Goal: Information Seeking & Learning: Learn about a topic

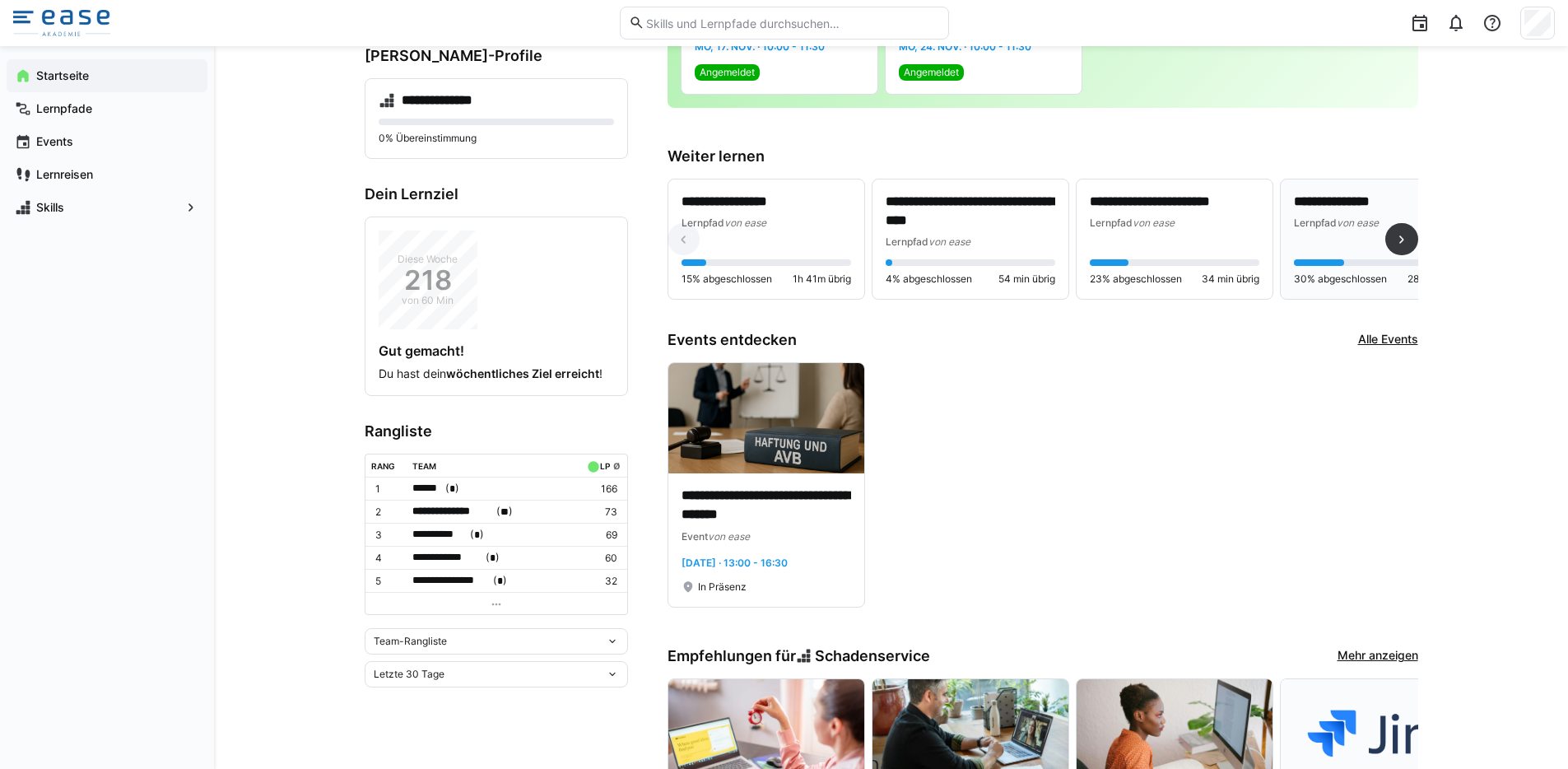
click at [1303, 231] on div "**********" at bounding box center [1379, 240] width 170 height 94
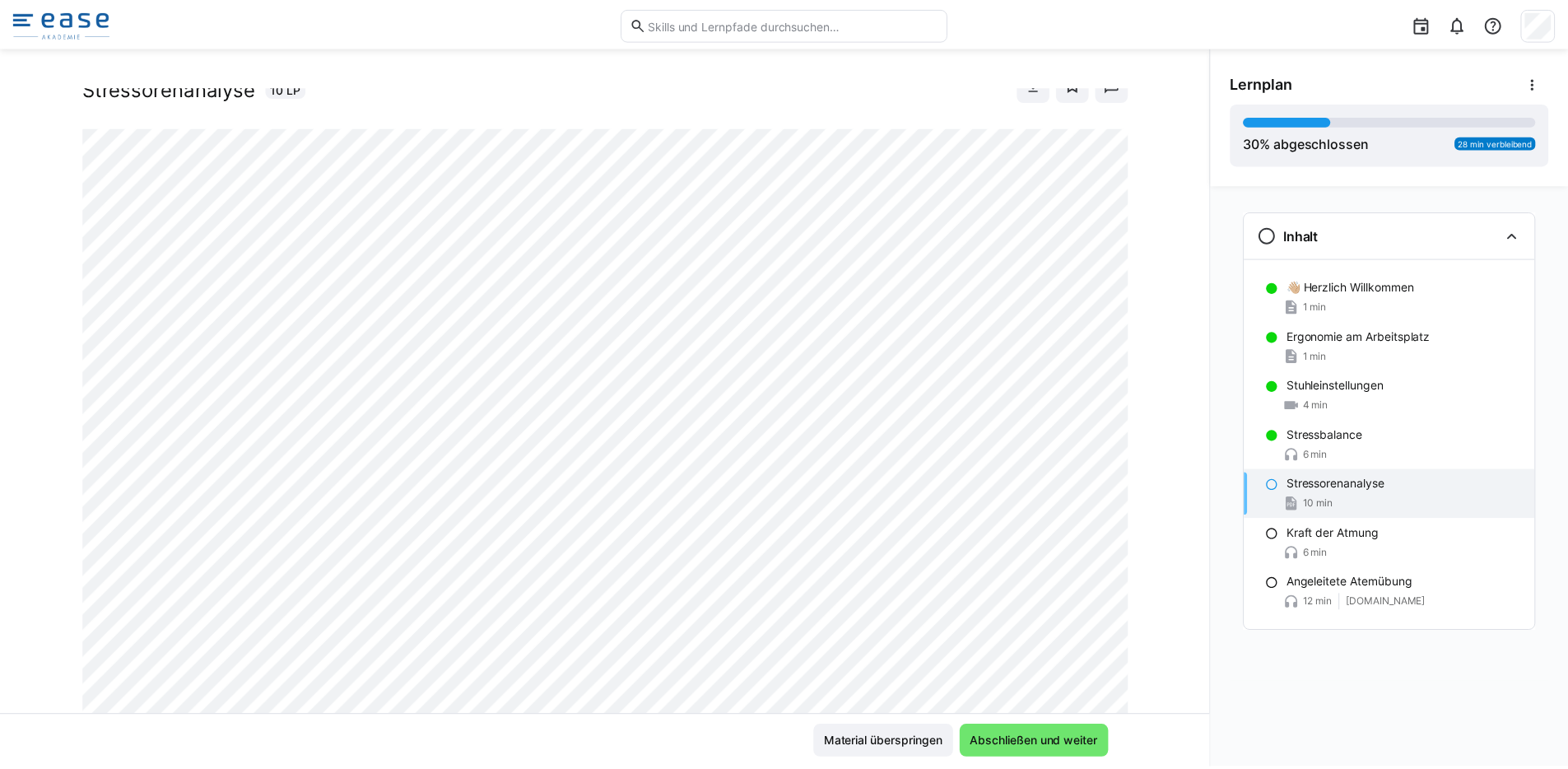
scroll to position [30, 0]
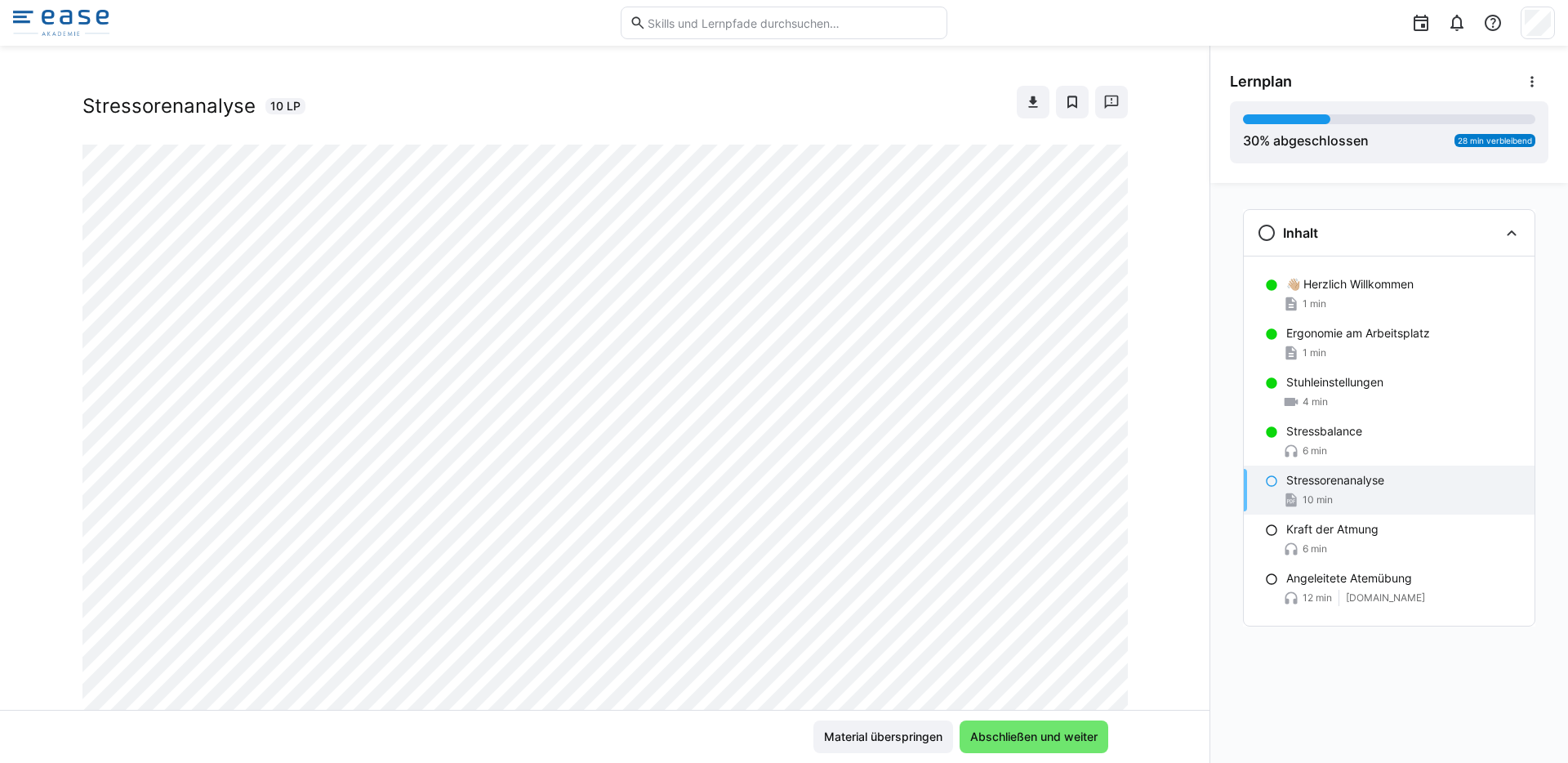
click at [74, 32] on img at bounding box center [61, 23] width 96 height 26
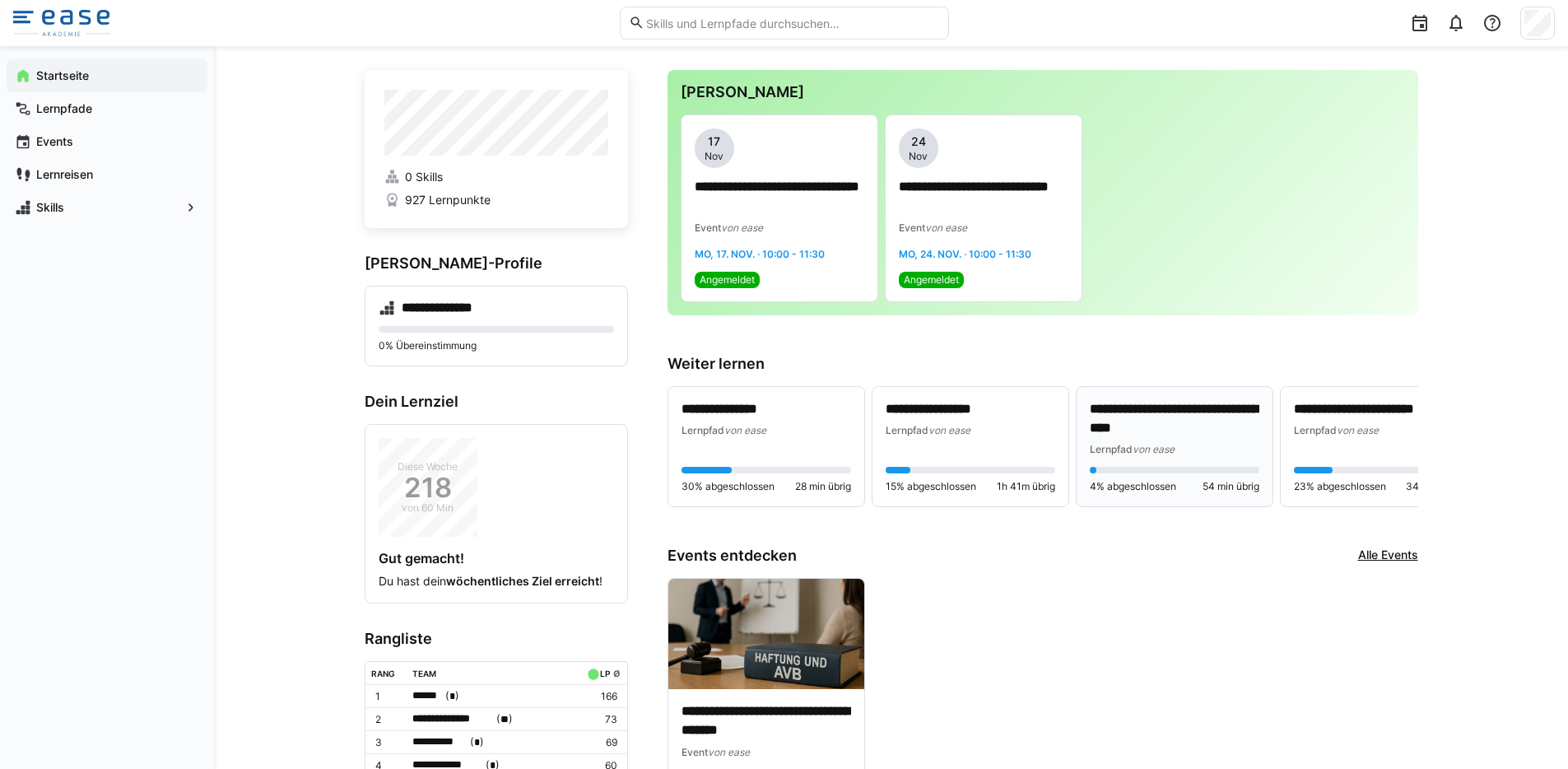
scroll to position [21, 0]
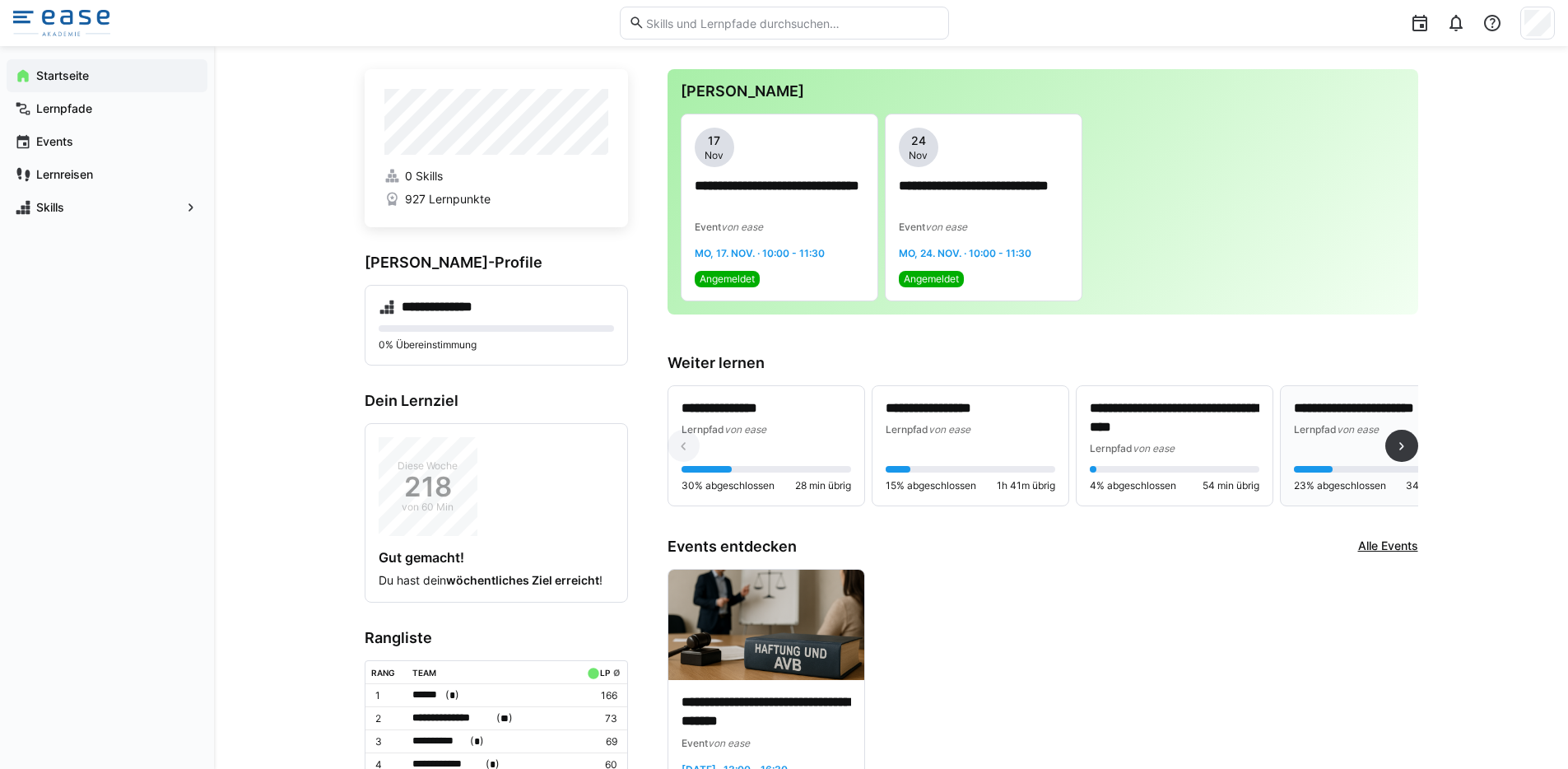
click at [1303, 432] on span "Lernpfad" at bounding box center [1315, 429] width 43 height 12
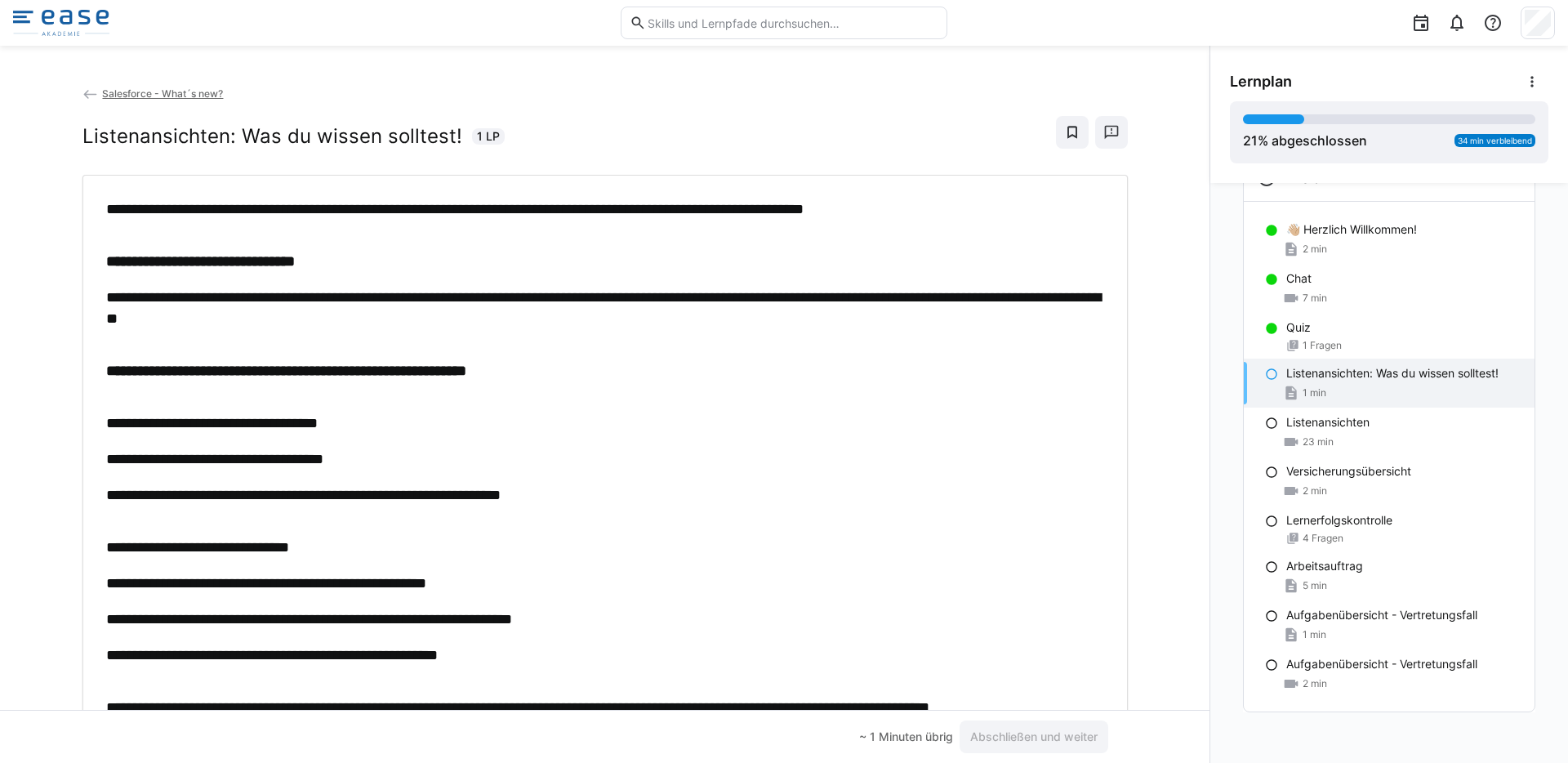
click at [102, 25] on img at bounding box center [61, 23] width 96 height 26
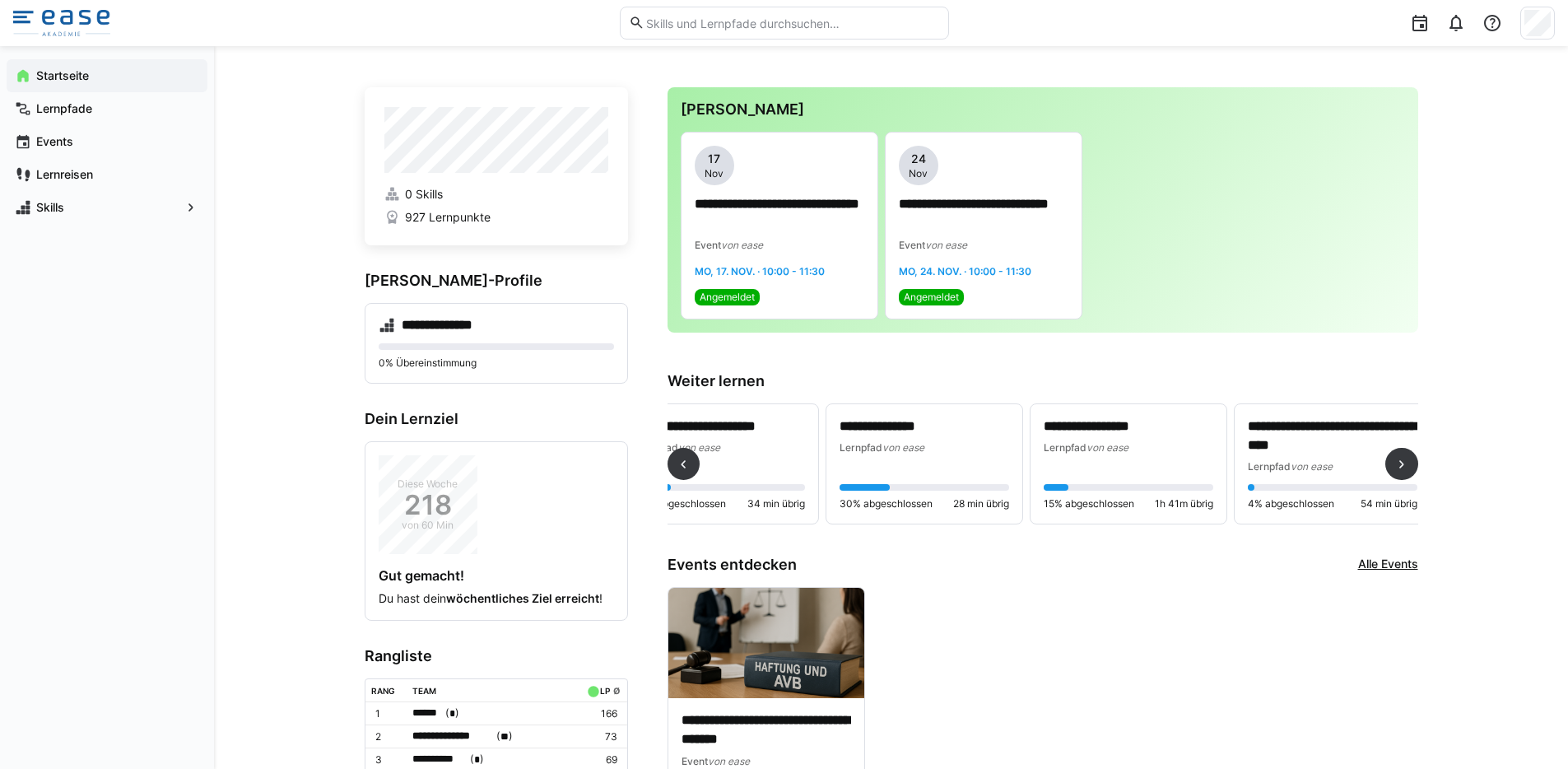
scroll to position [0, 49]
click at [1087, 424] on p "**********" at bounding box center [1127, 426] width 170 height 19
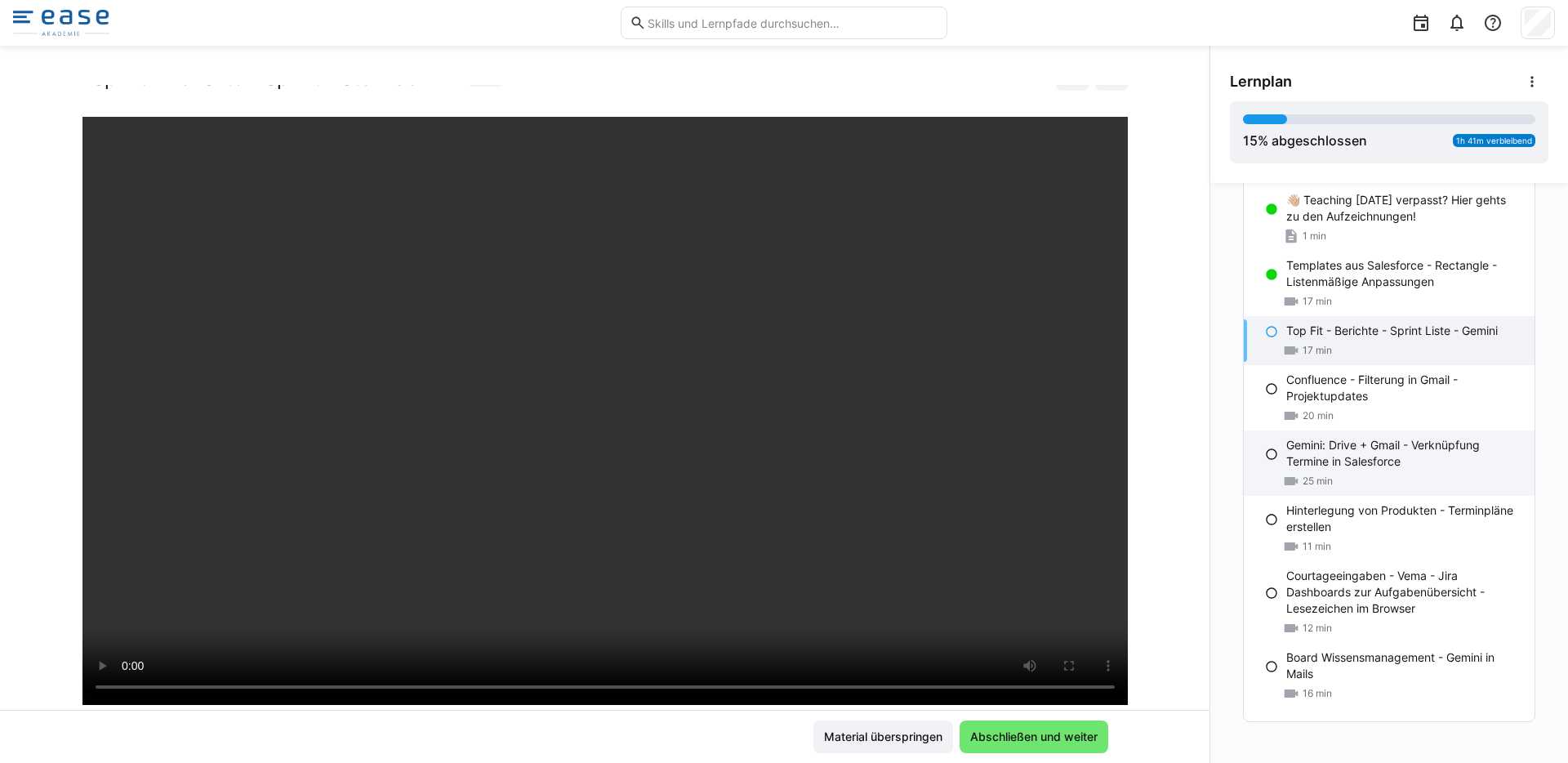
scroll to position [94, 0]
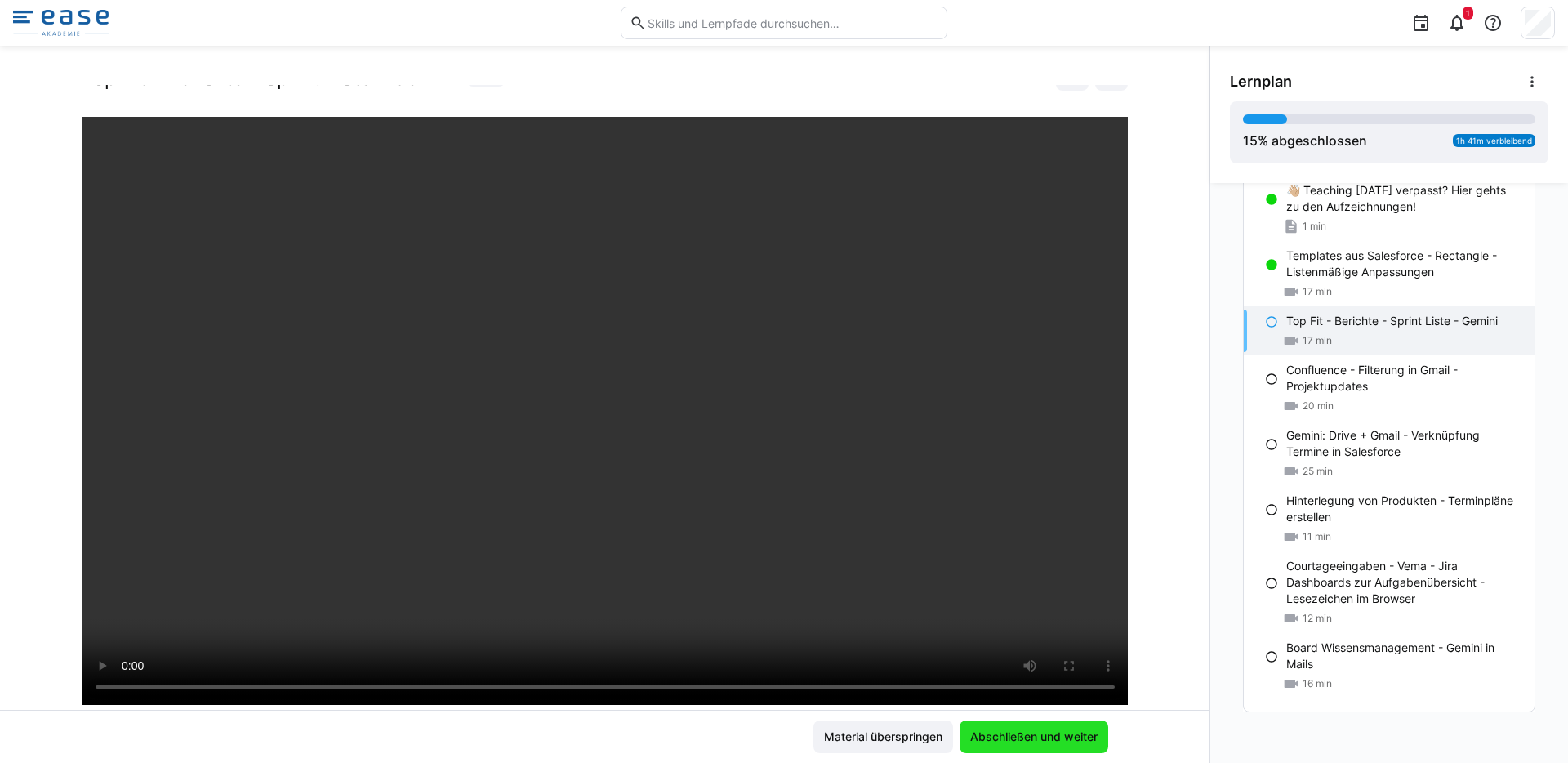
click at [1036, 740] on span "Abschließen und weiter" at bounding box center [1034, 737] width 132 height 16
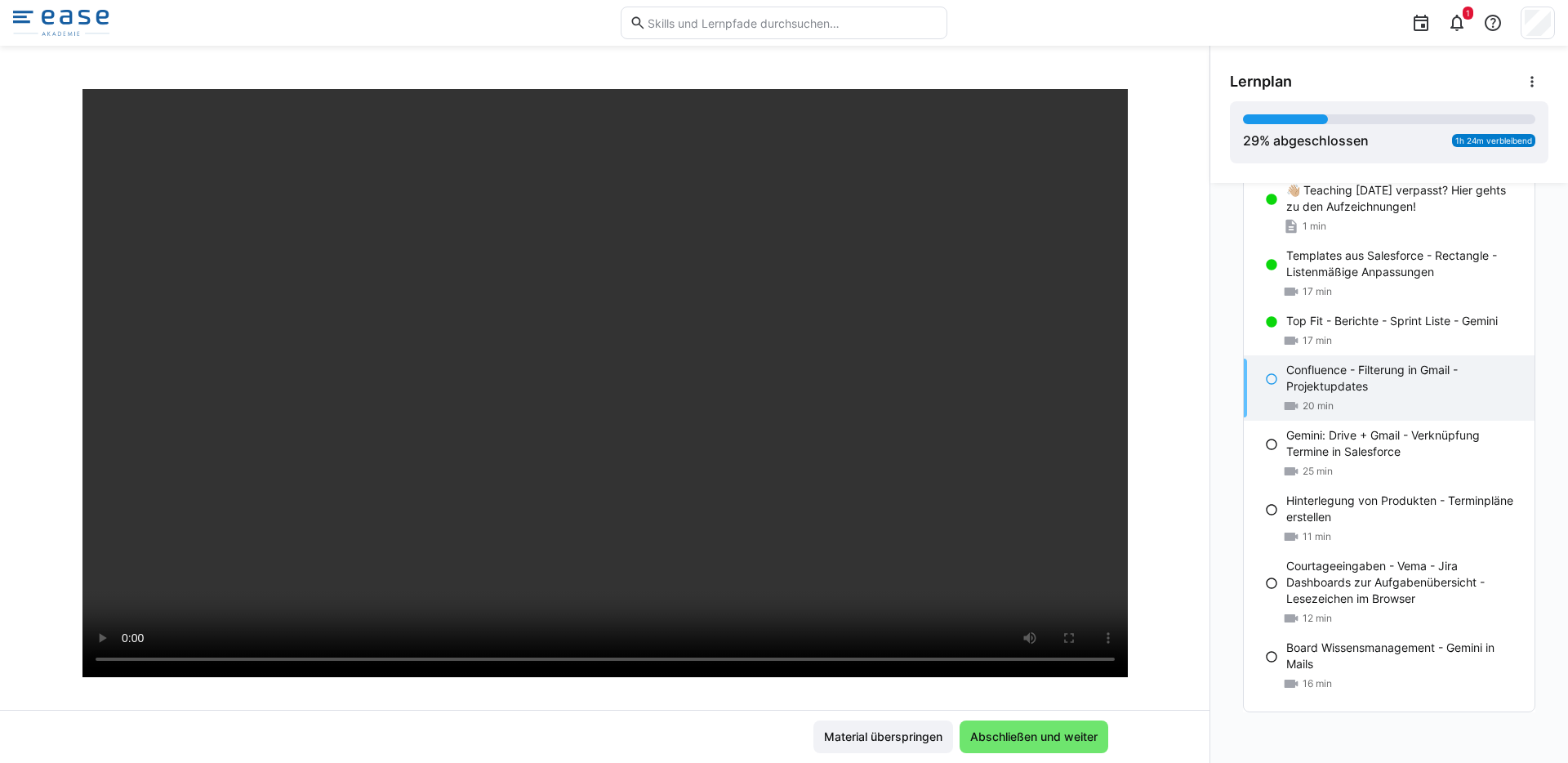
scroll to position [87, 0]
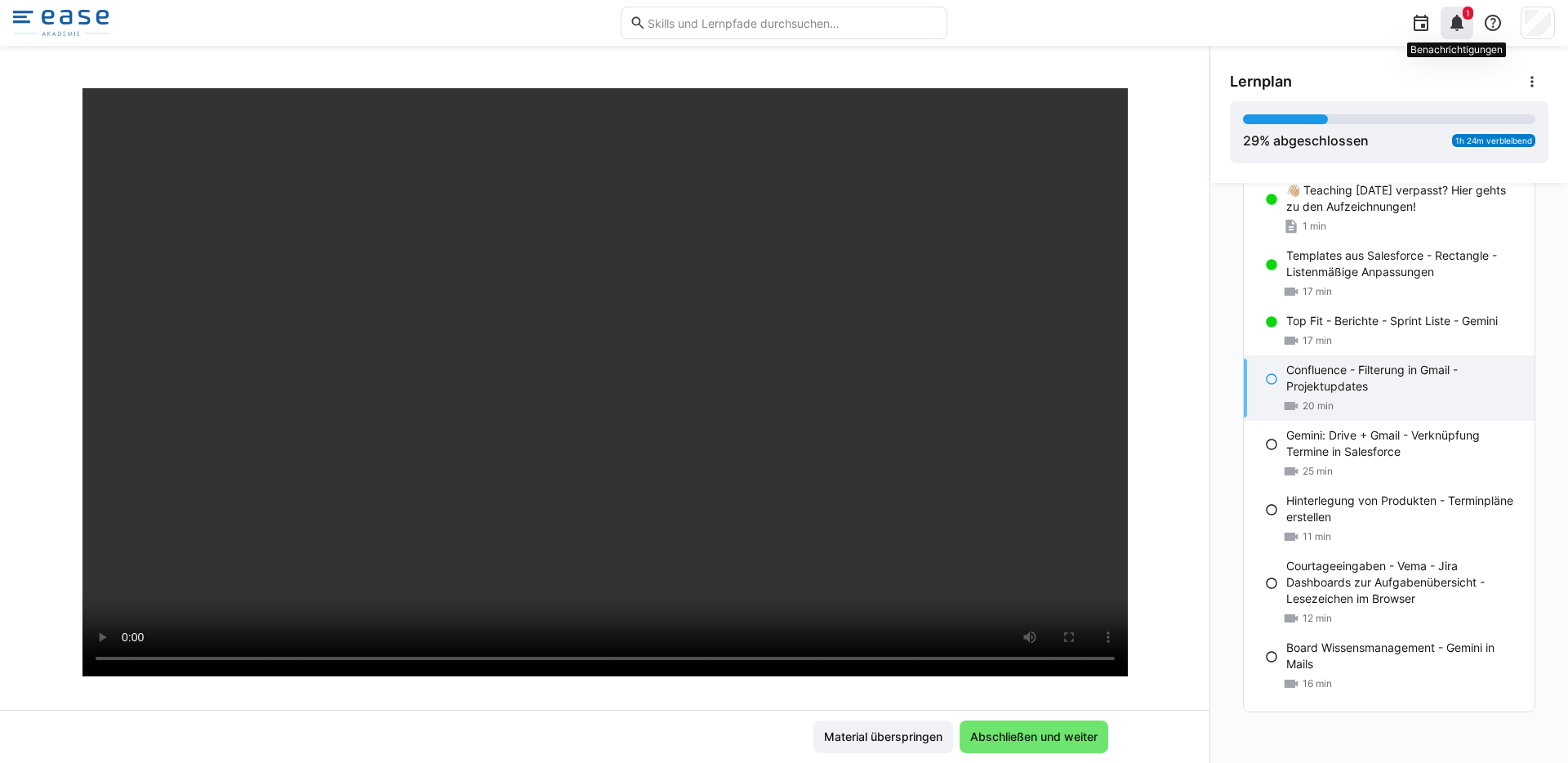
click at [1450, 25] on eds-icon at bounding box center [1457, 23] width 20 height 20
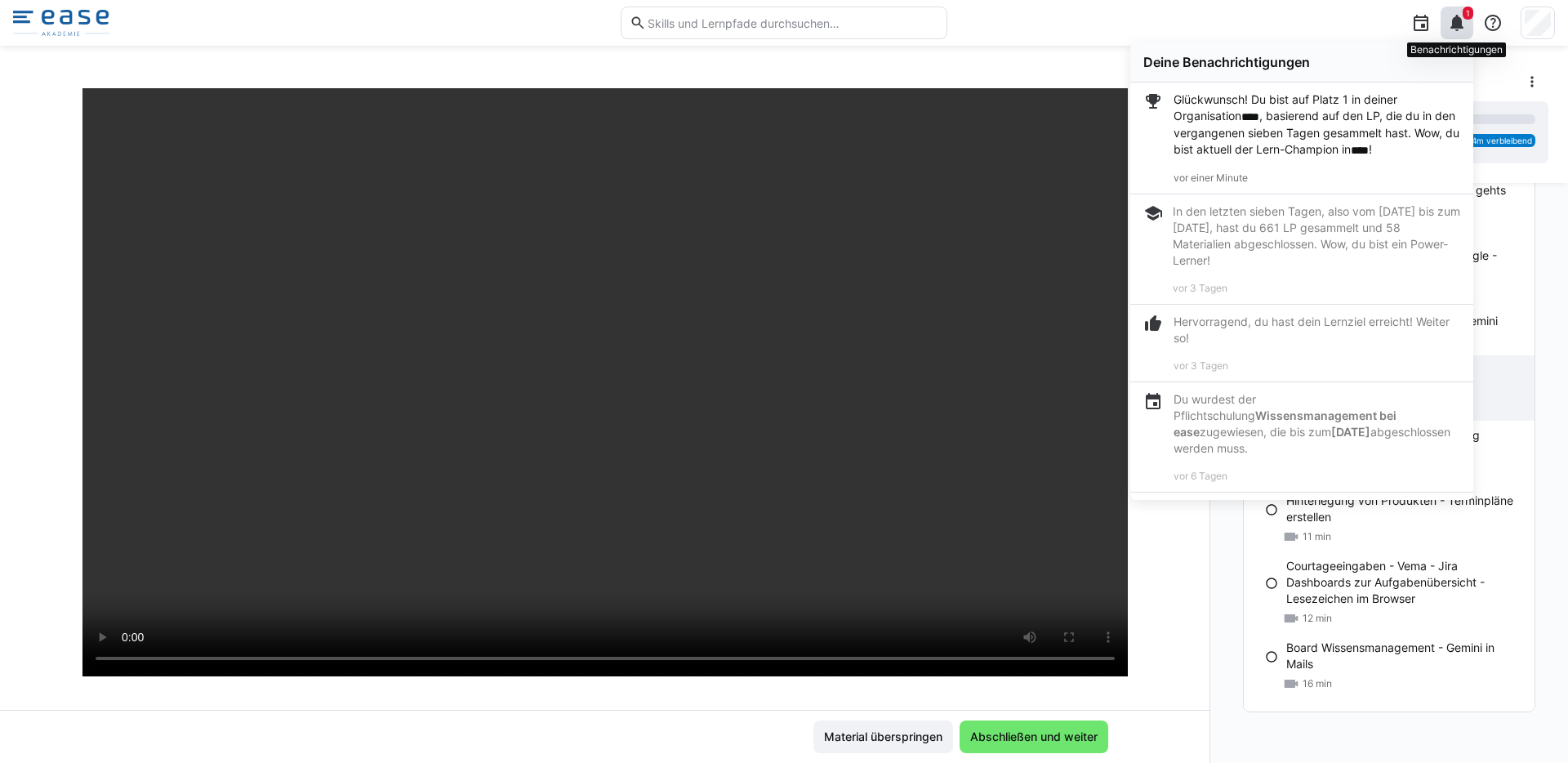
click at [1455, 18] on eds-icon at bounding box center [1457, 23] width 20 height 20
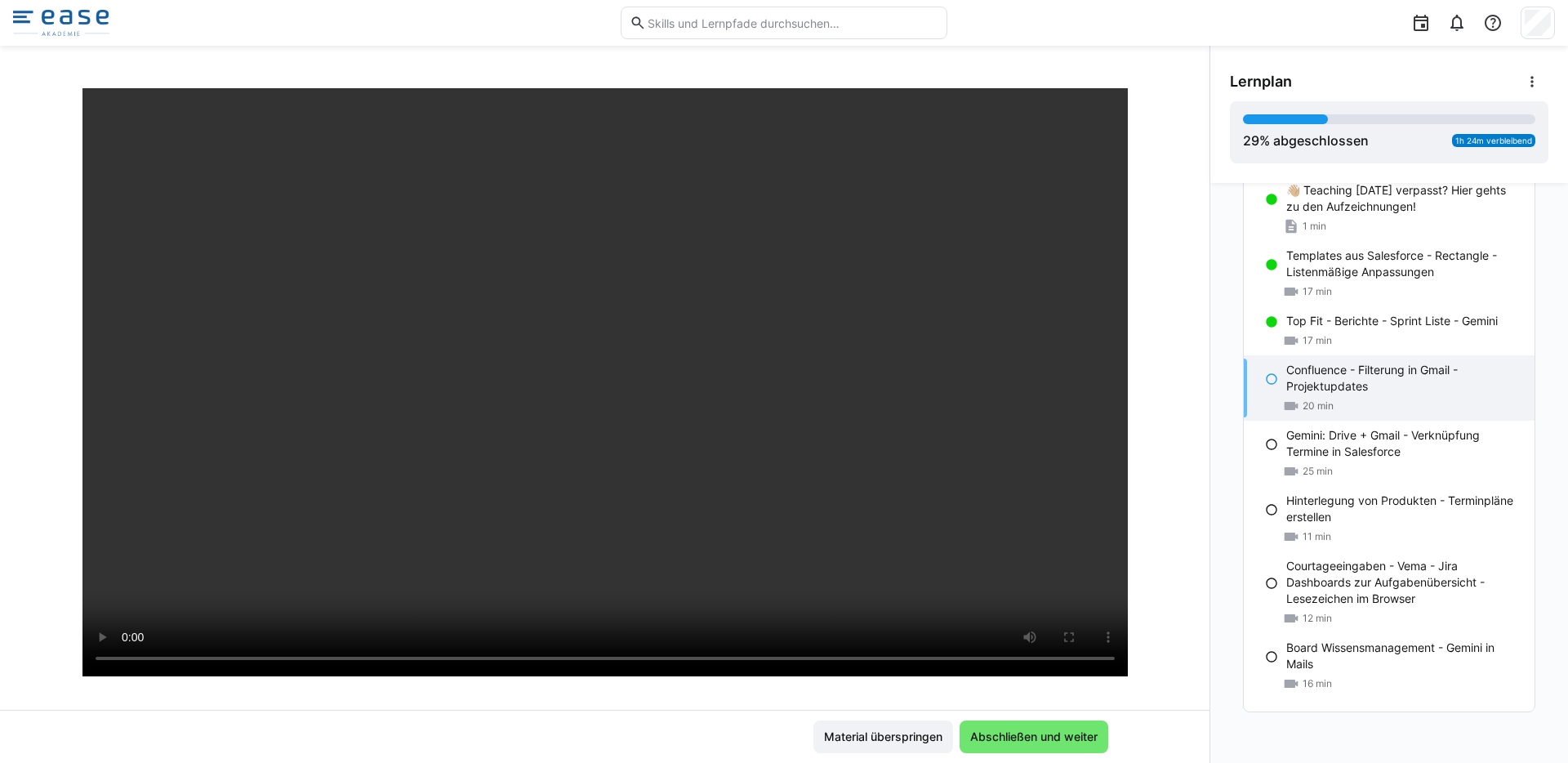
click at [1089, 656] on div at bounding box center [1109, 640] width 39 height 34
click at [1024, 738] on span "Abschließen und weiter" at bounding box center [1034, 737] width 132 height 16
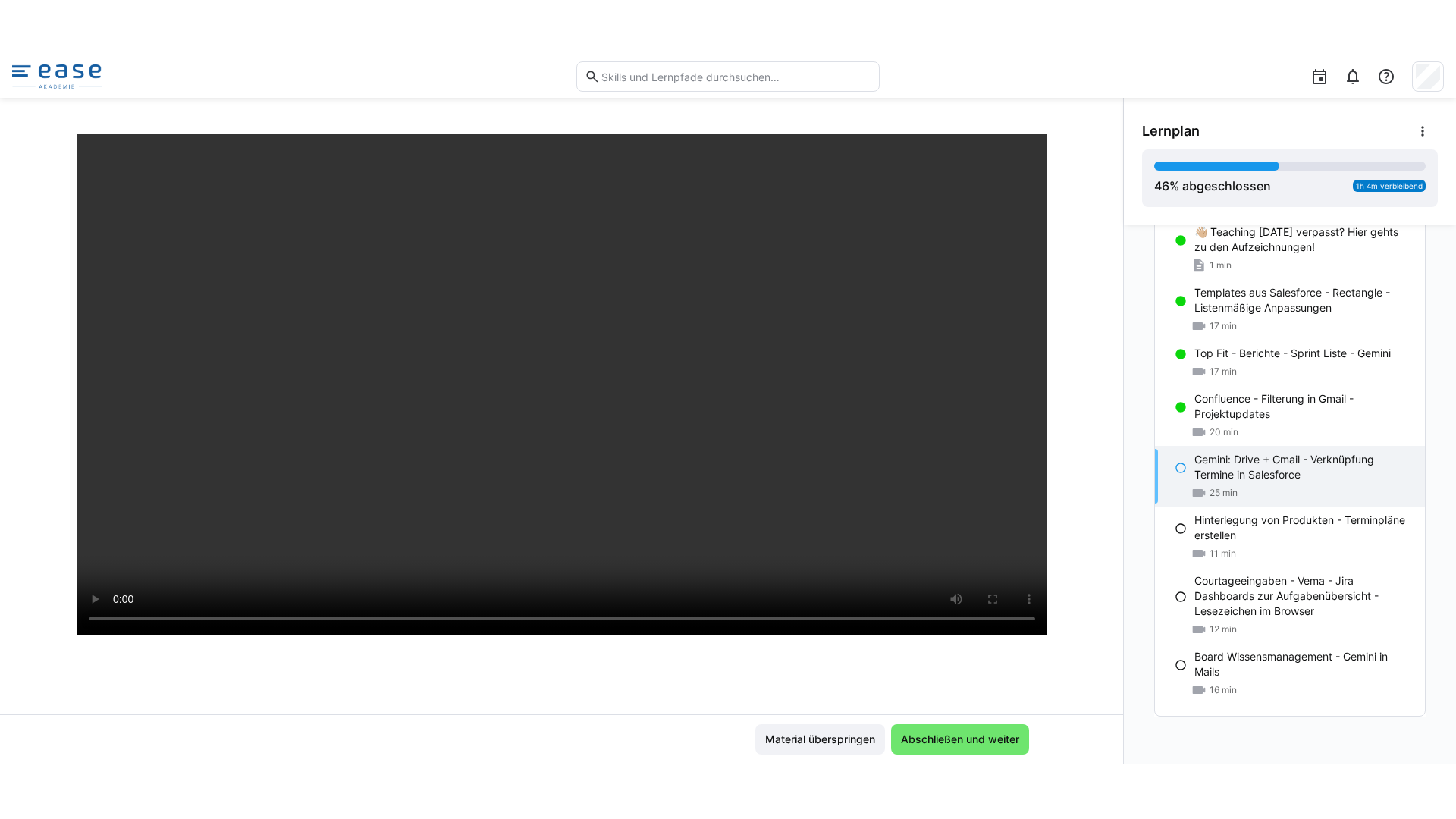
scroll to position [131, 0]
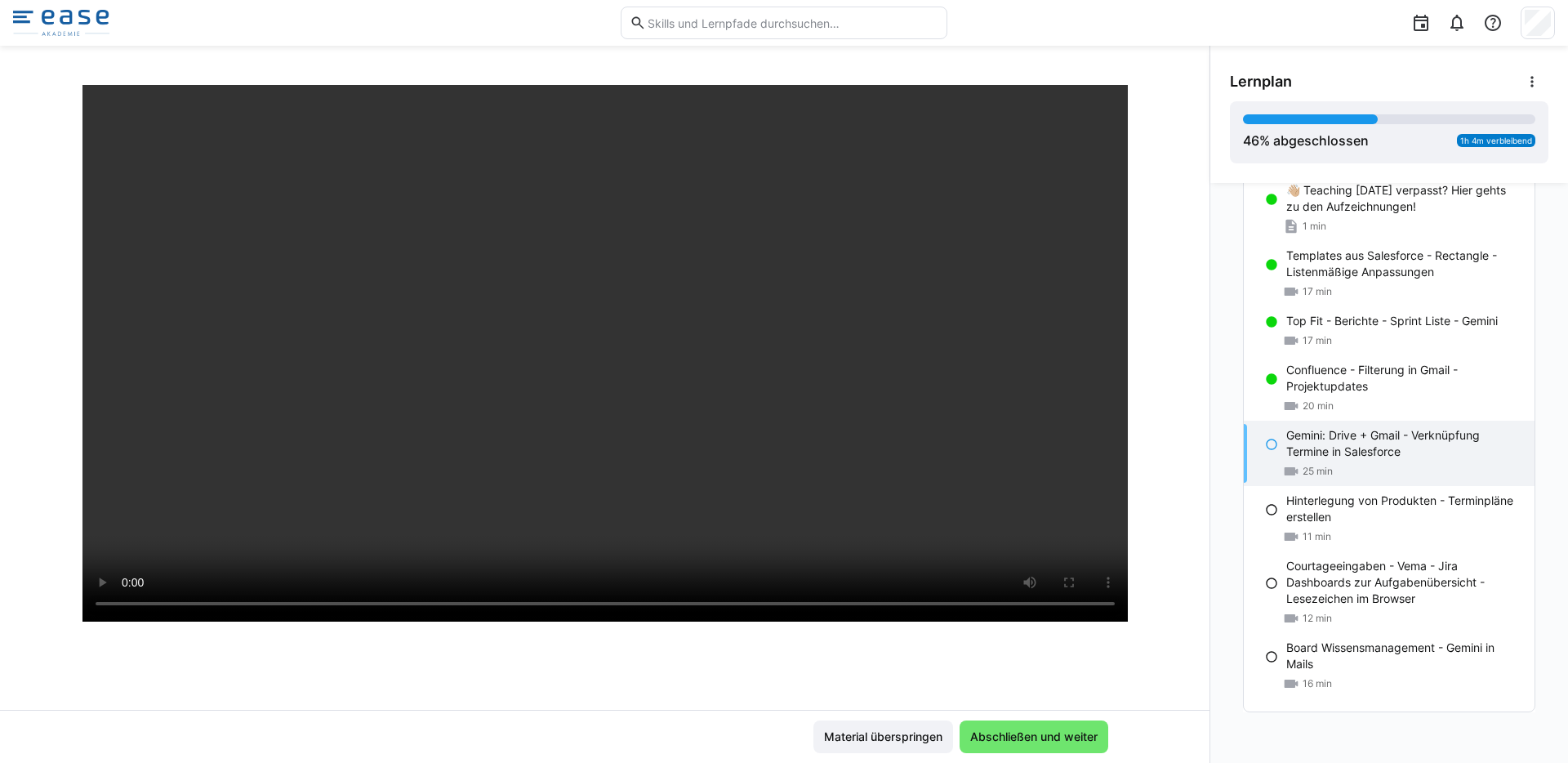
click at [1146, 498] on div "Teaching Thursday Gemini: Drive + Gmail - Verknüpfung Termine in Salesforce 25 …" at bounding box center [605, 397] width 1209 height 625
click at [1039, 732] on span "Abschließen und weiter" at bounding box center [1034, 737] width 132 height 16
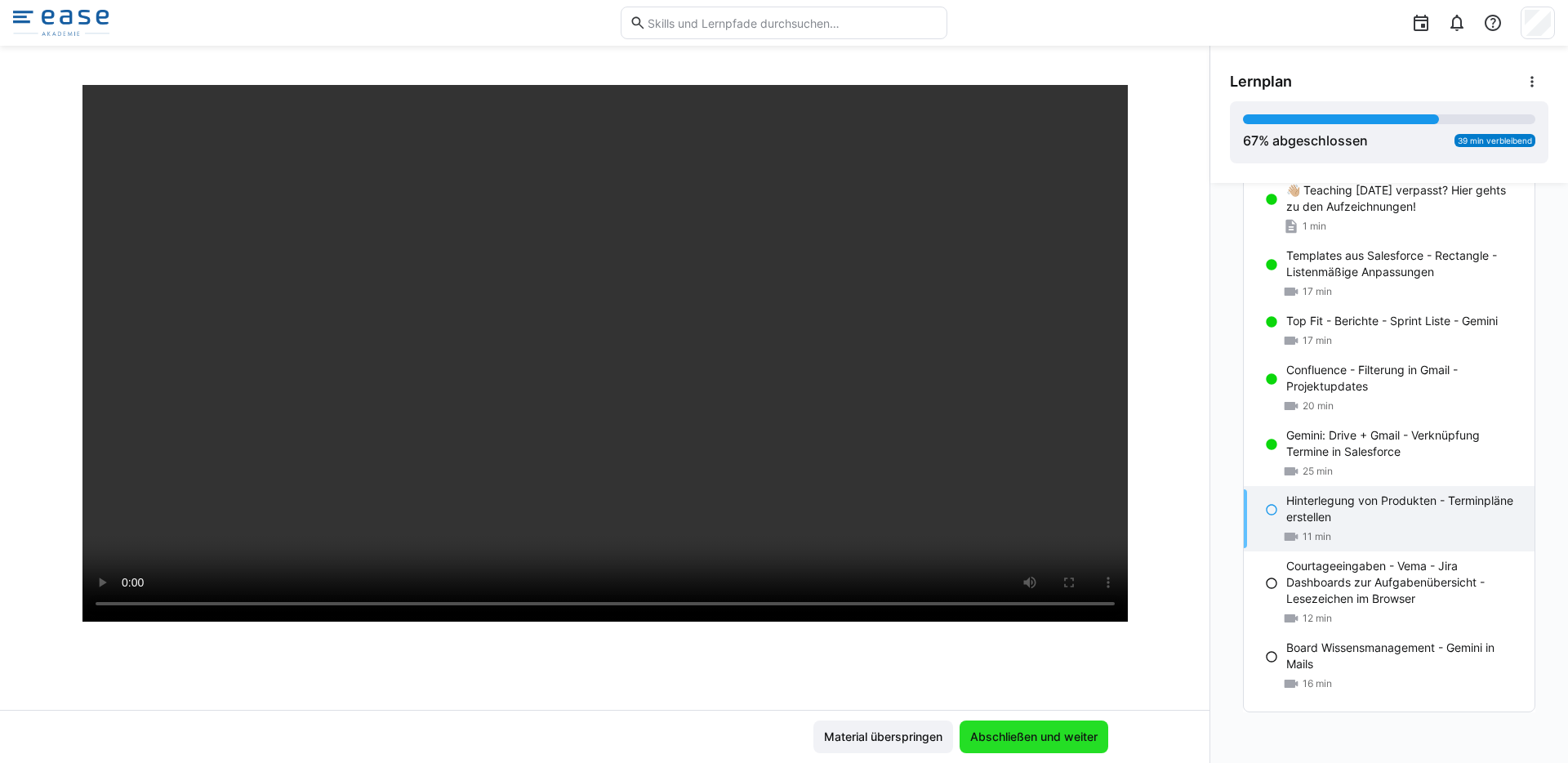
click at [1020, 733] on span "Abschließen und weiter" at bounding box center [1034, 737] width 132 height 16
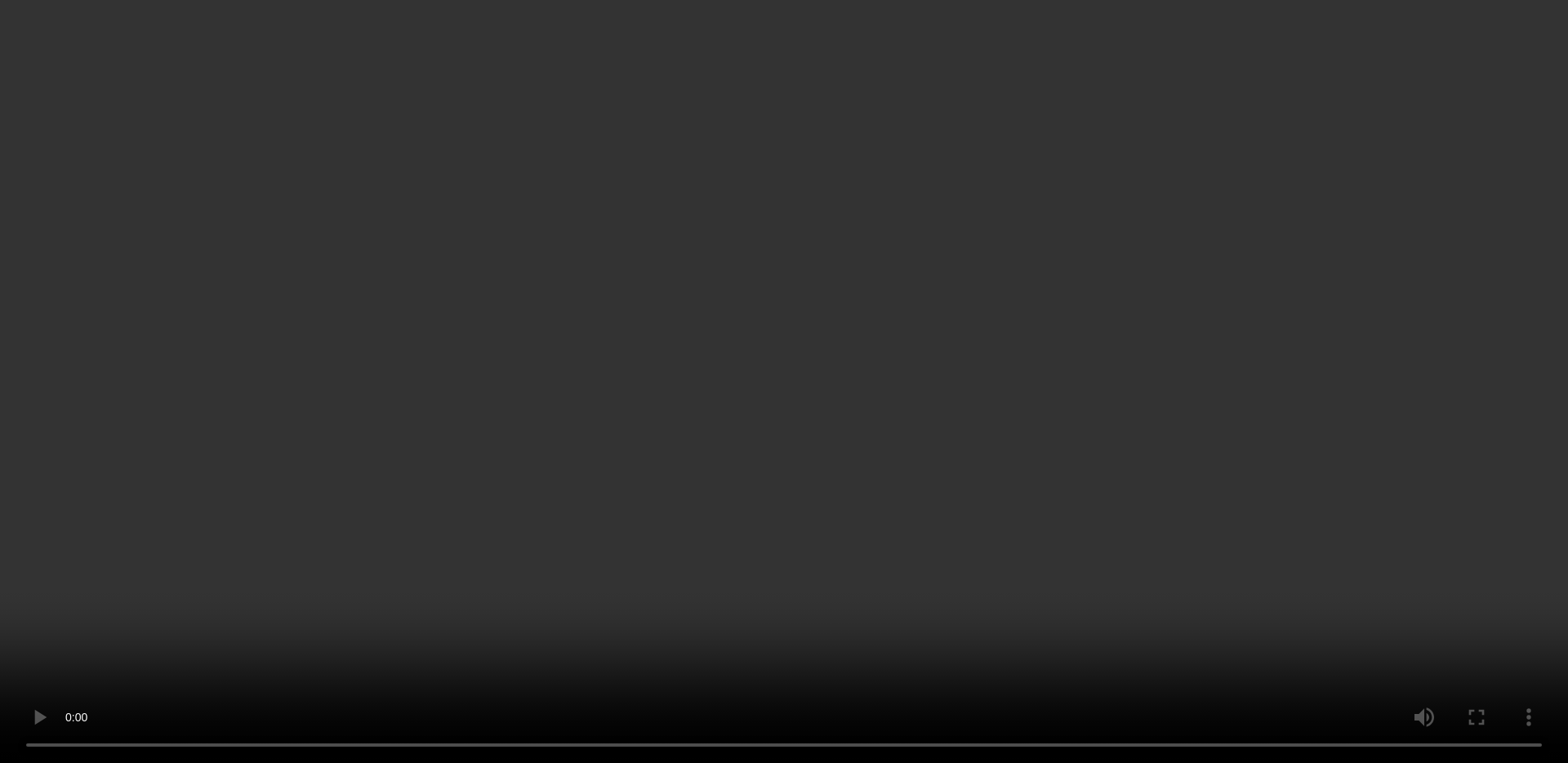
scroll to position [94, 0]
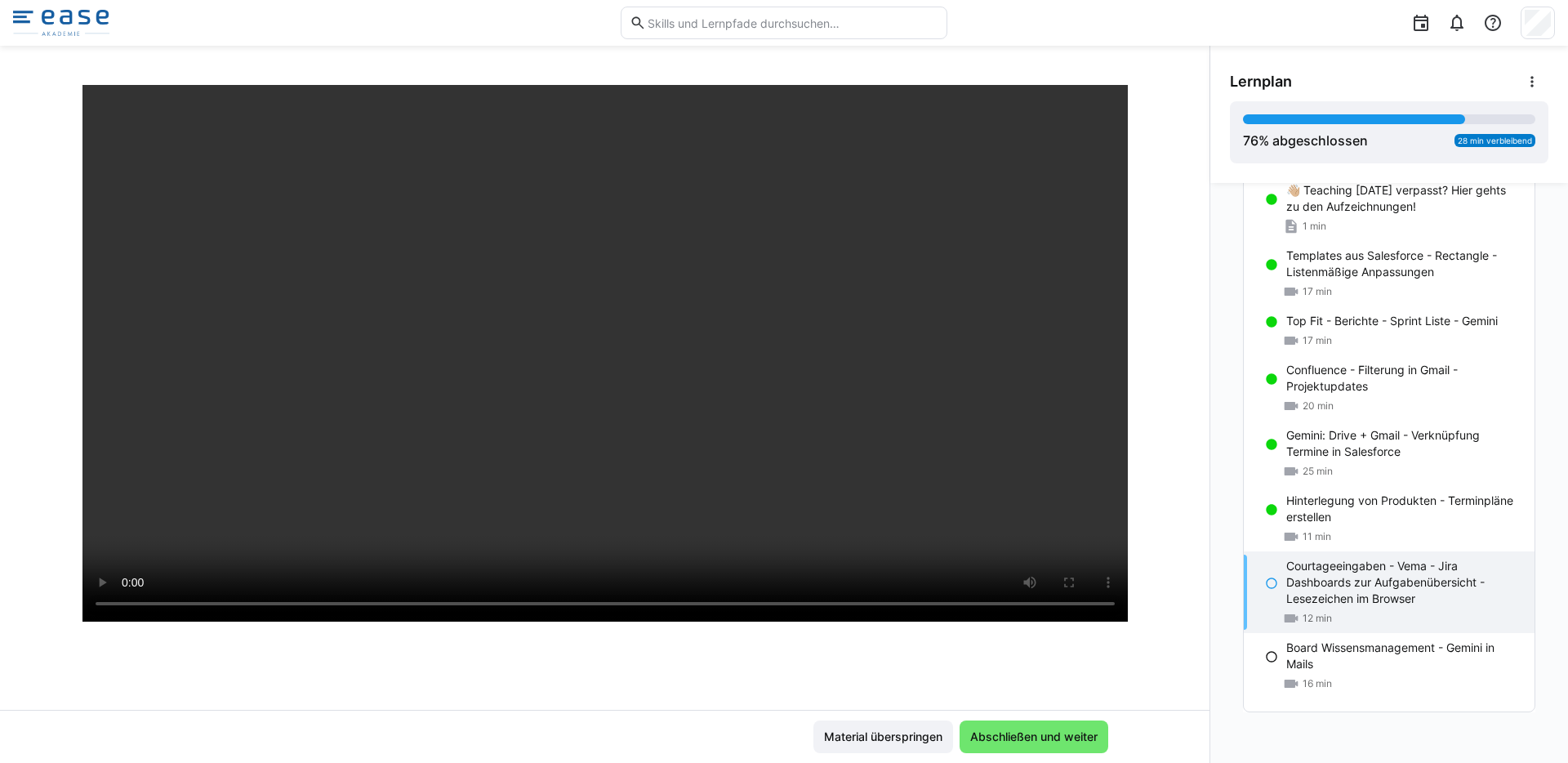
click at [1137, 367] on div "Teaching Thursday Courtageeingaben - Vema - Jira Dashboards zur Aufgabenübersic…" at bounding box center [605, 397] width 1209 height 625
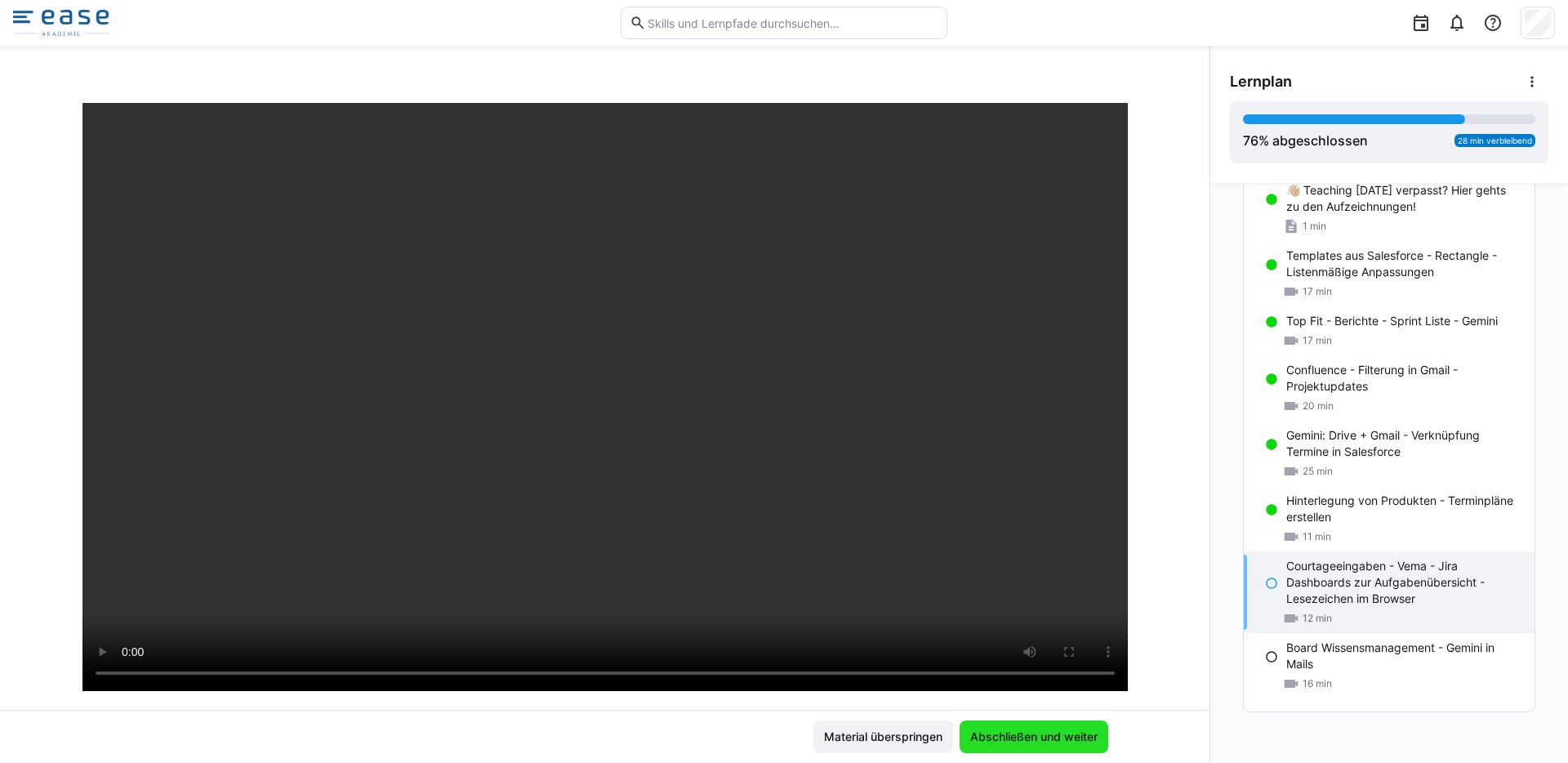
click at [1020, 741] on span "Abschließen und weiter" at bounding box center [1034, 737] width 132 height 16
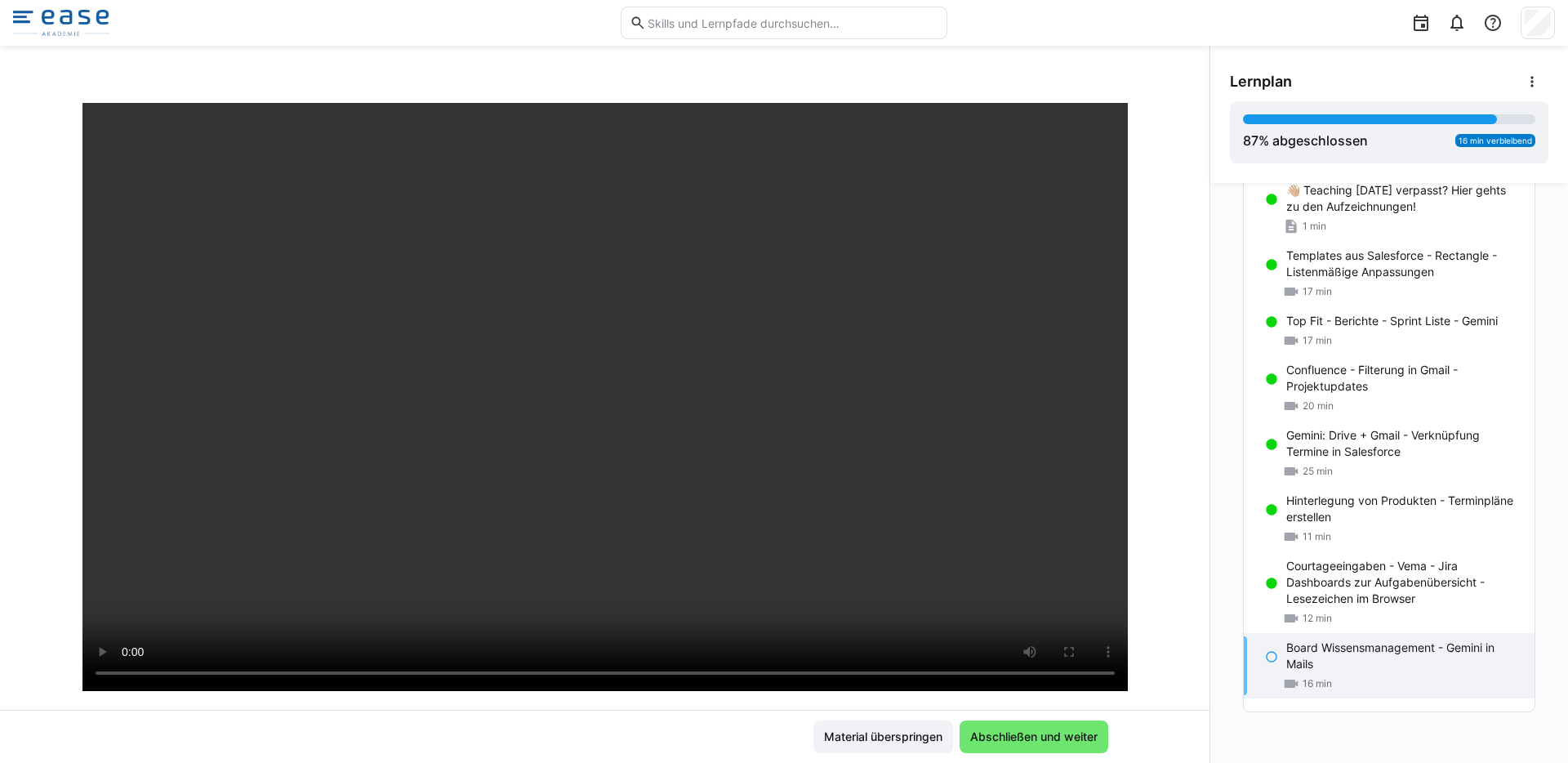
click at [1177, 426] on div "Teaching Thursday Board Wissensmanagement - Gemini in Mails 16 LP" at bounding box center [605, 397] width 1209 height 625
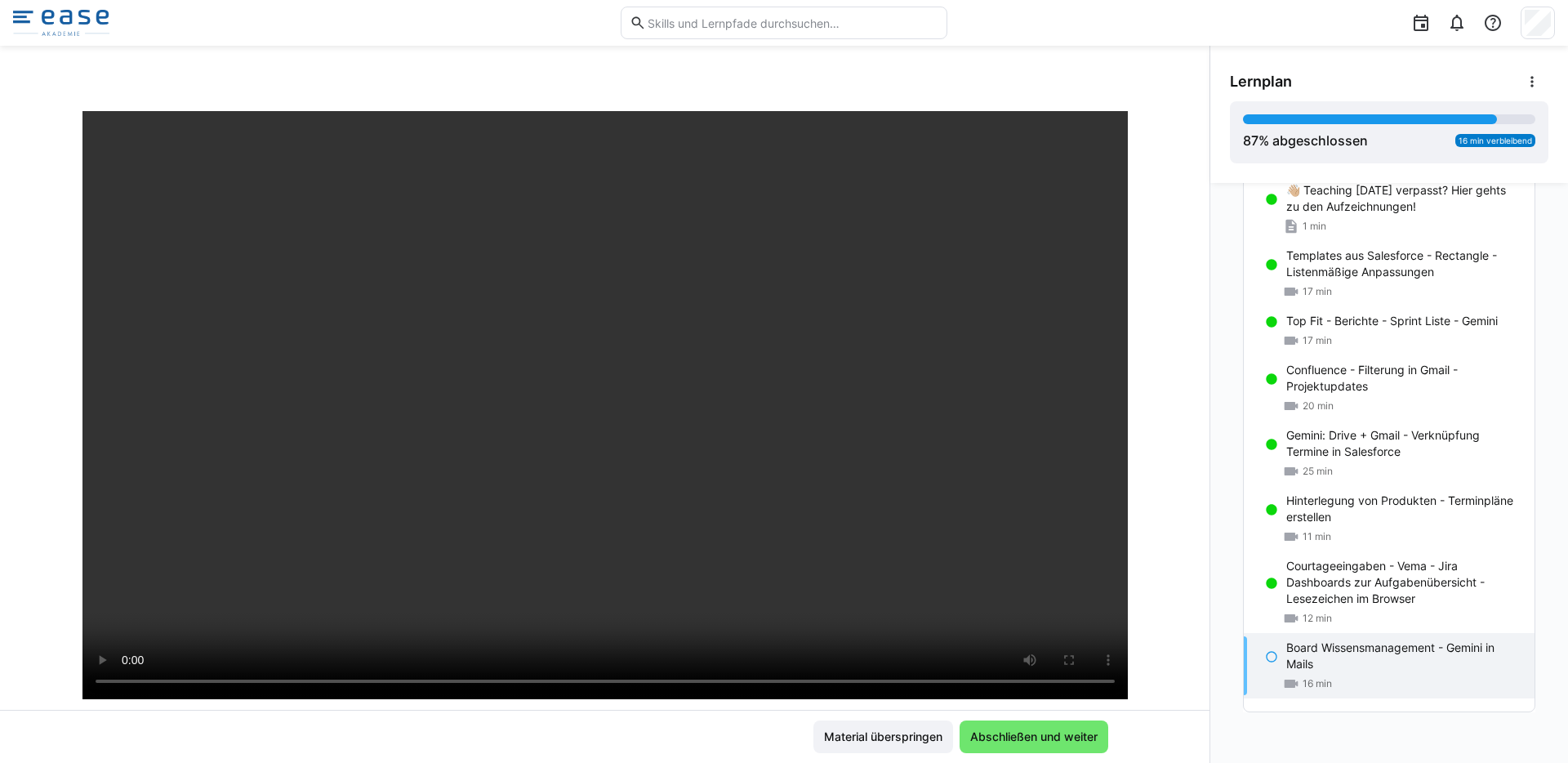
scroll to position [72, 0]
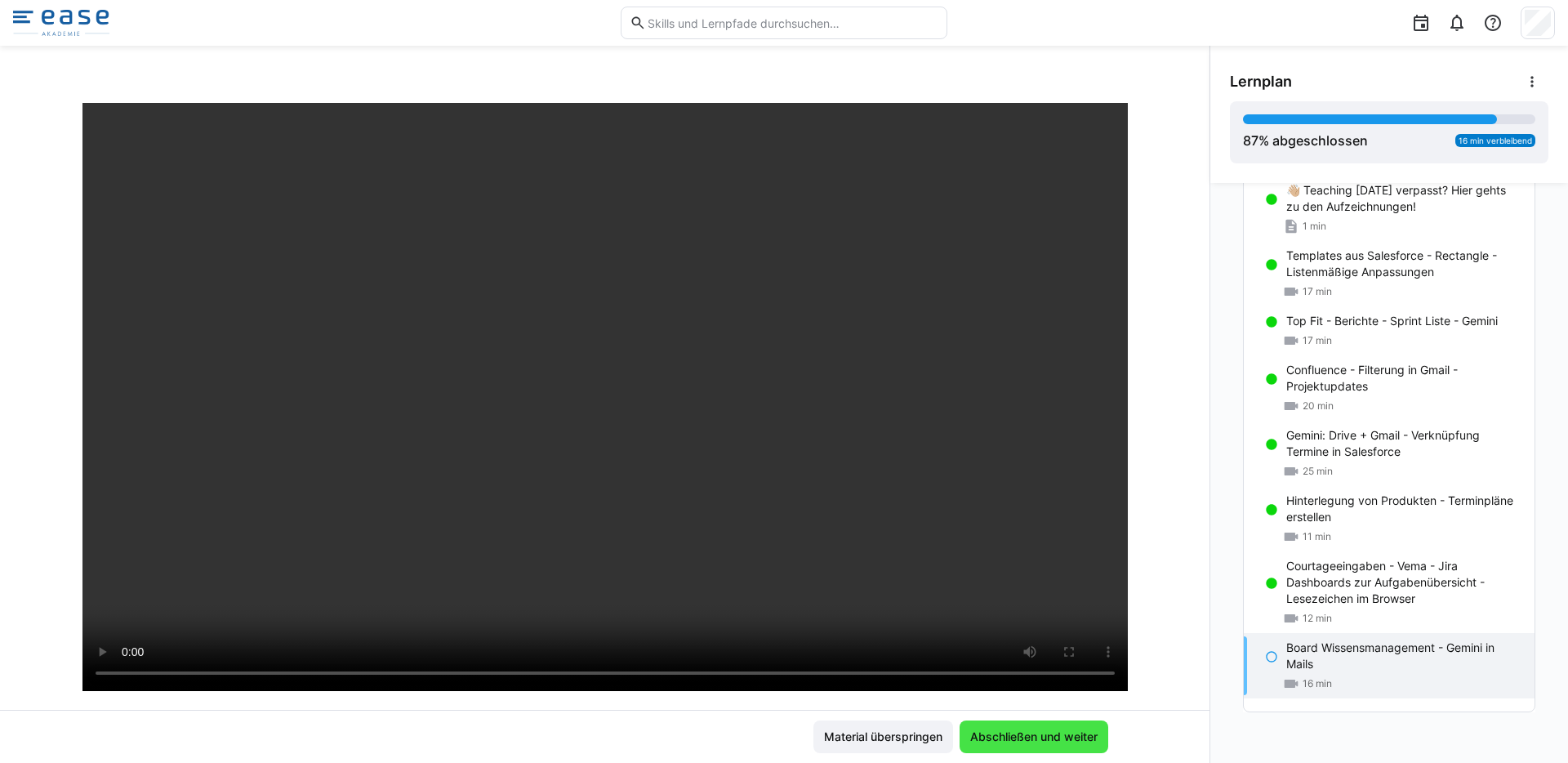
click at [1026, 739] on span "Abschließen und weiter" at bounding box center [1034, 737] width 132 height 16
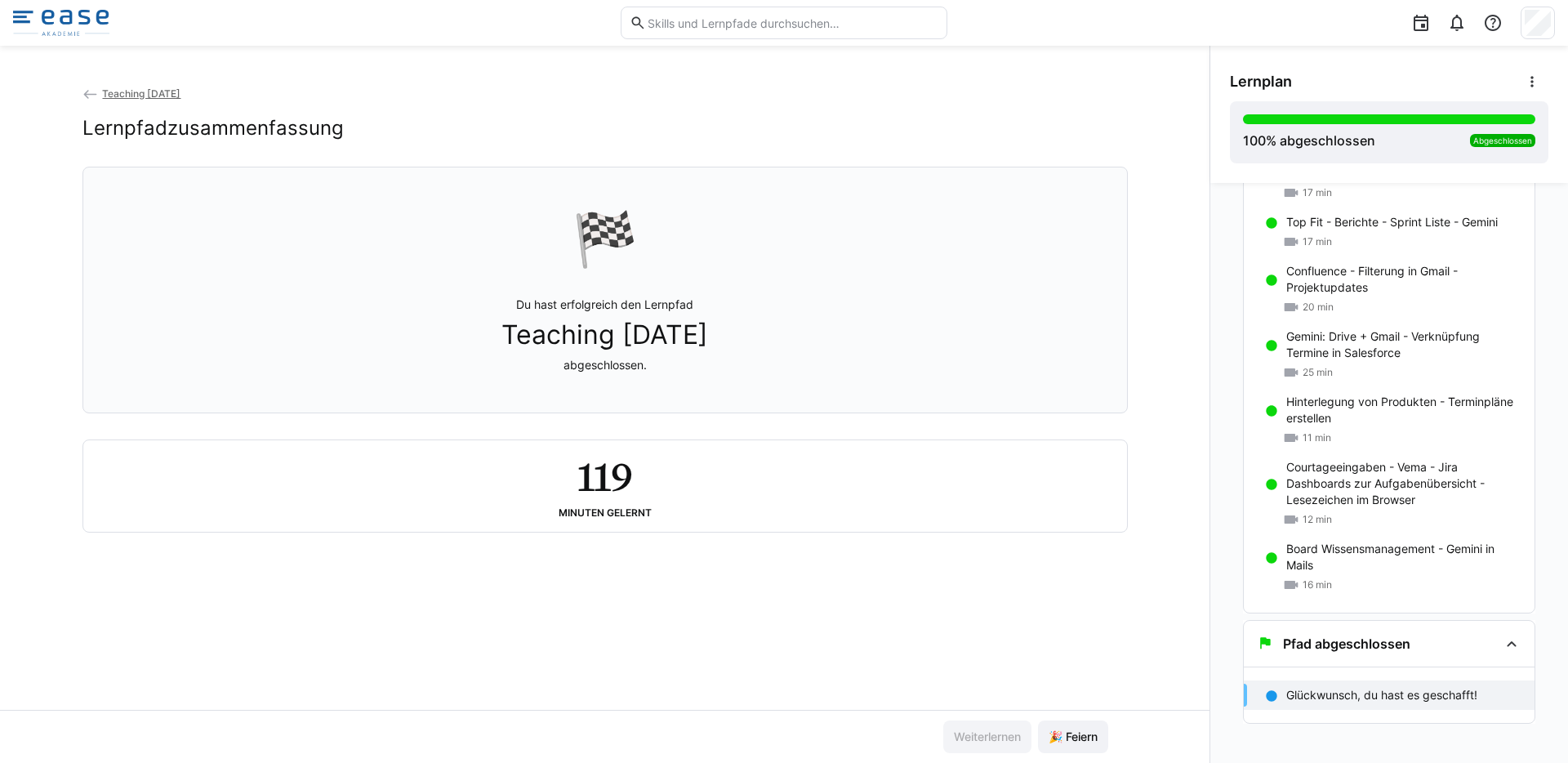
scroll to position [204, 0]
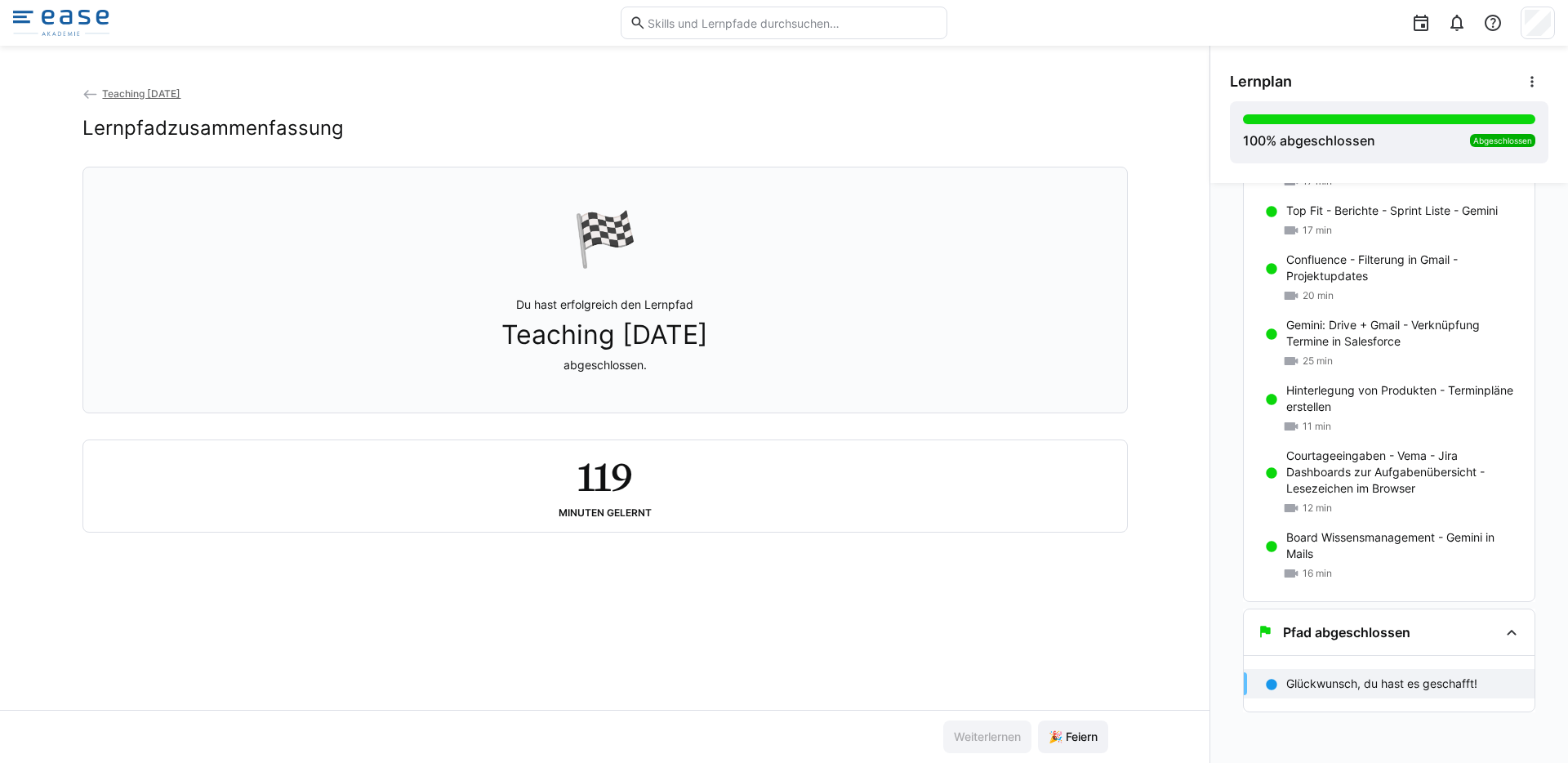
click at [1265, 685] on eds-icon at bounding box center [1271, 685] width 13 height 13
click at [1082, 737] on span "🎉 Feiern" at bounding box center [1074, 737] width 54 height 16
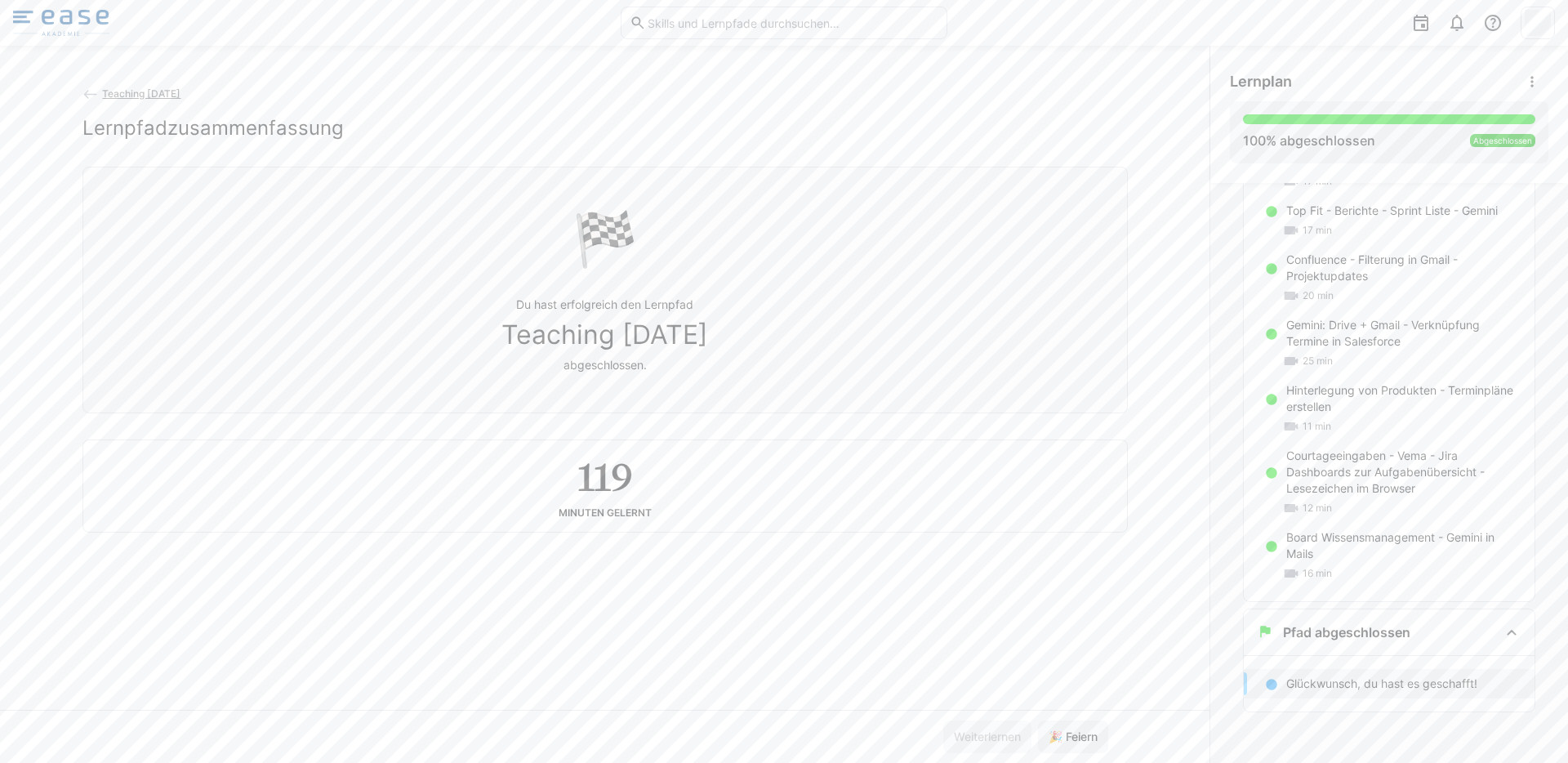
click at [56, 23] on img at bounding box center [61, 23] width 96 height 26
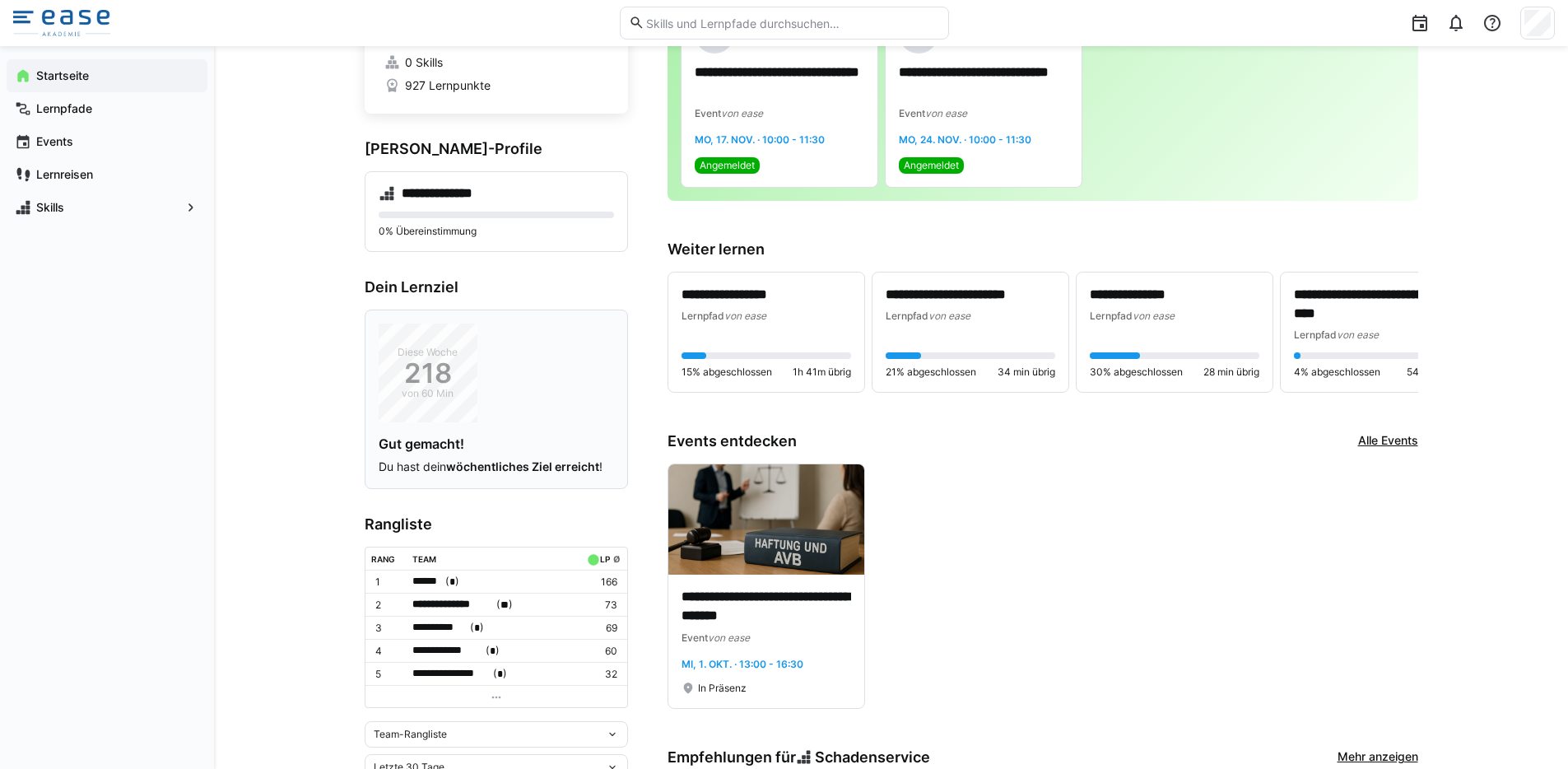
scroll to position [336, 0]
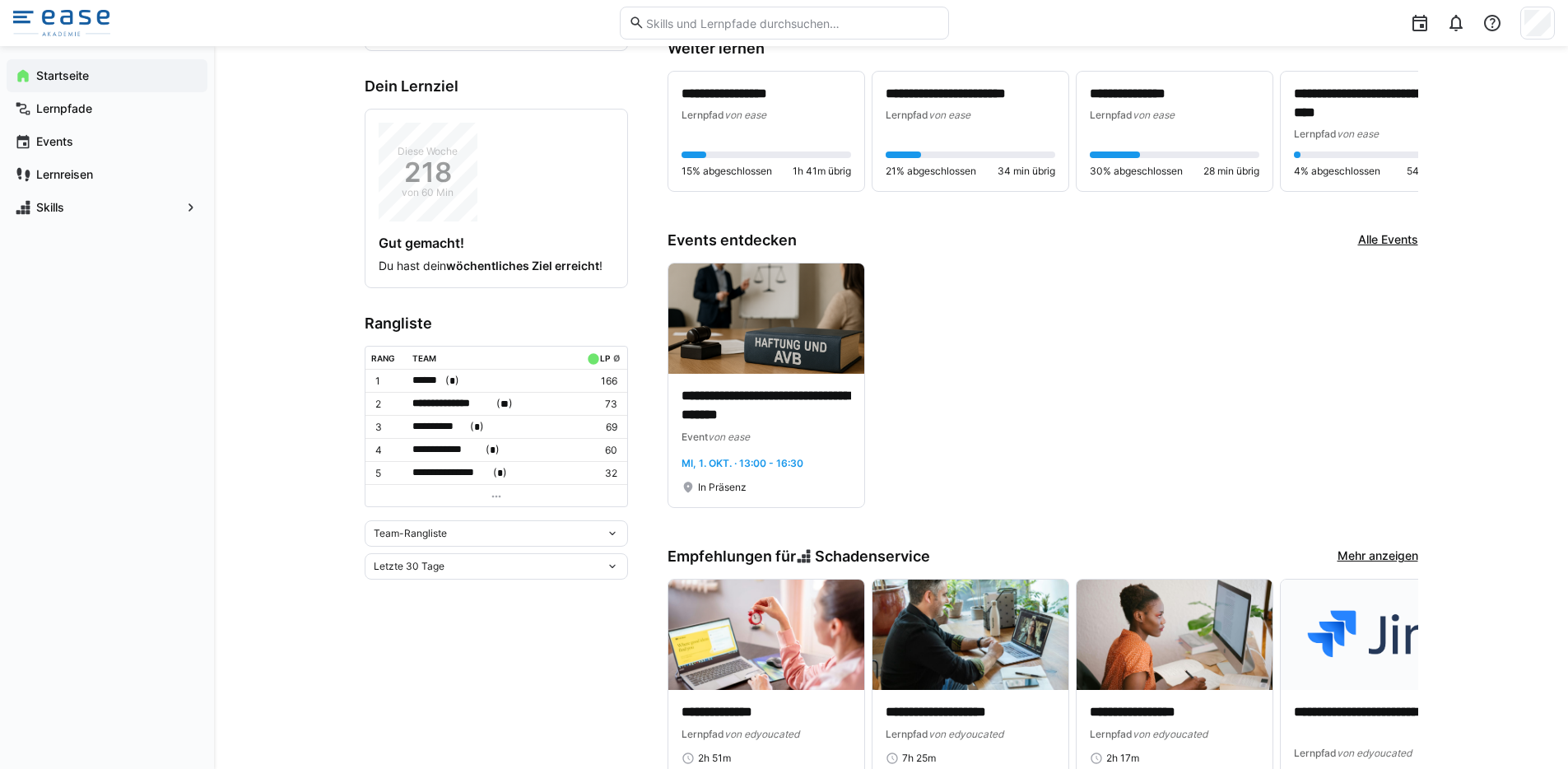
click at [545, 567] on div "Letzte 30 Tage" at bounding box center [490, 566] width 232 height 12
click at [501, 591] on div "Letzte 7 Tage" at bounding box center [497, 597] width 244 height 13
click at [589, 563] on div "Letzte 7 Tage" at bounding box center [490, 566] width 232 height 12
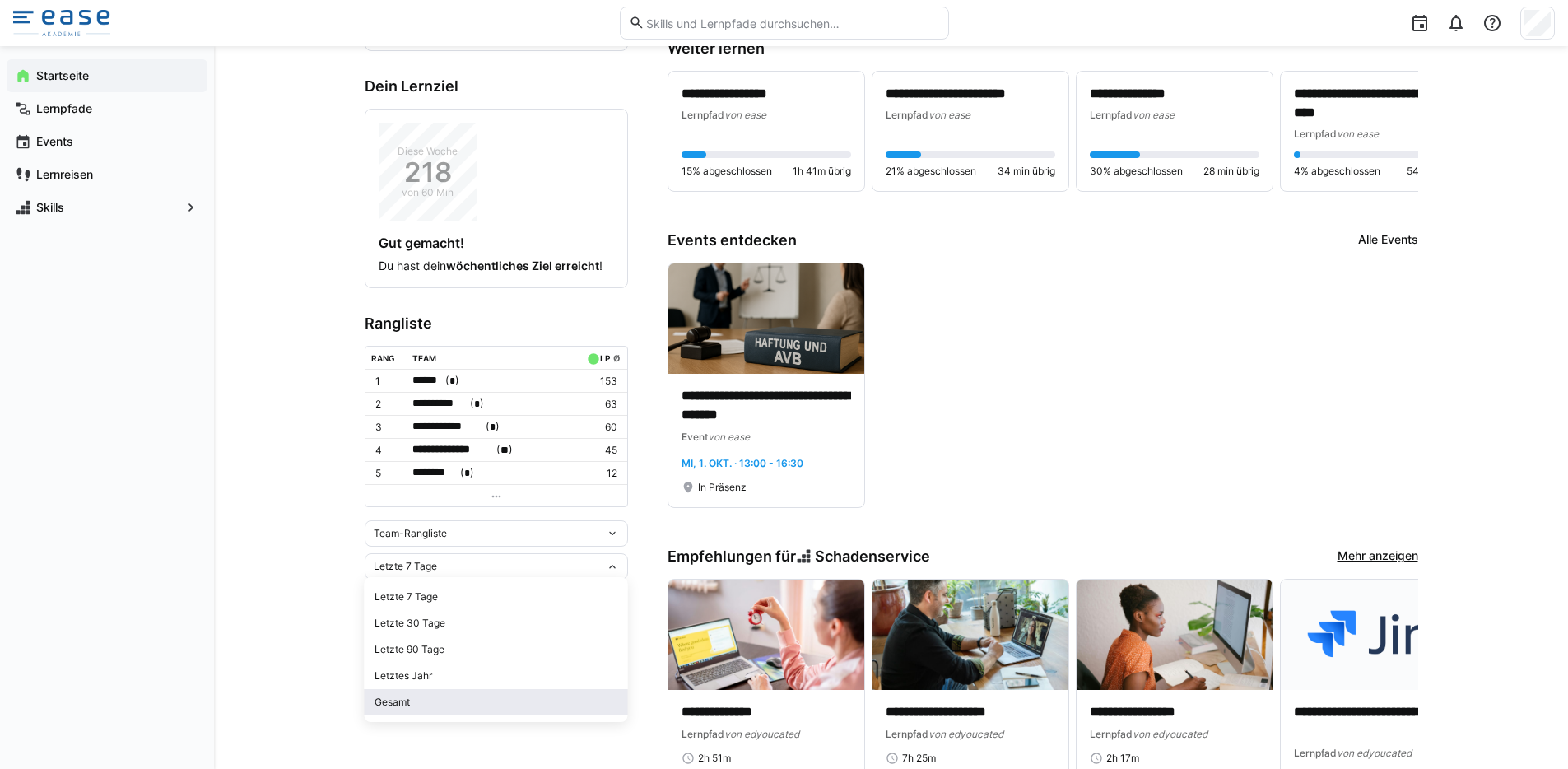
click at [536, 704] on div "Gesamt" at bounding box center [497, 702] width 244 height 13
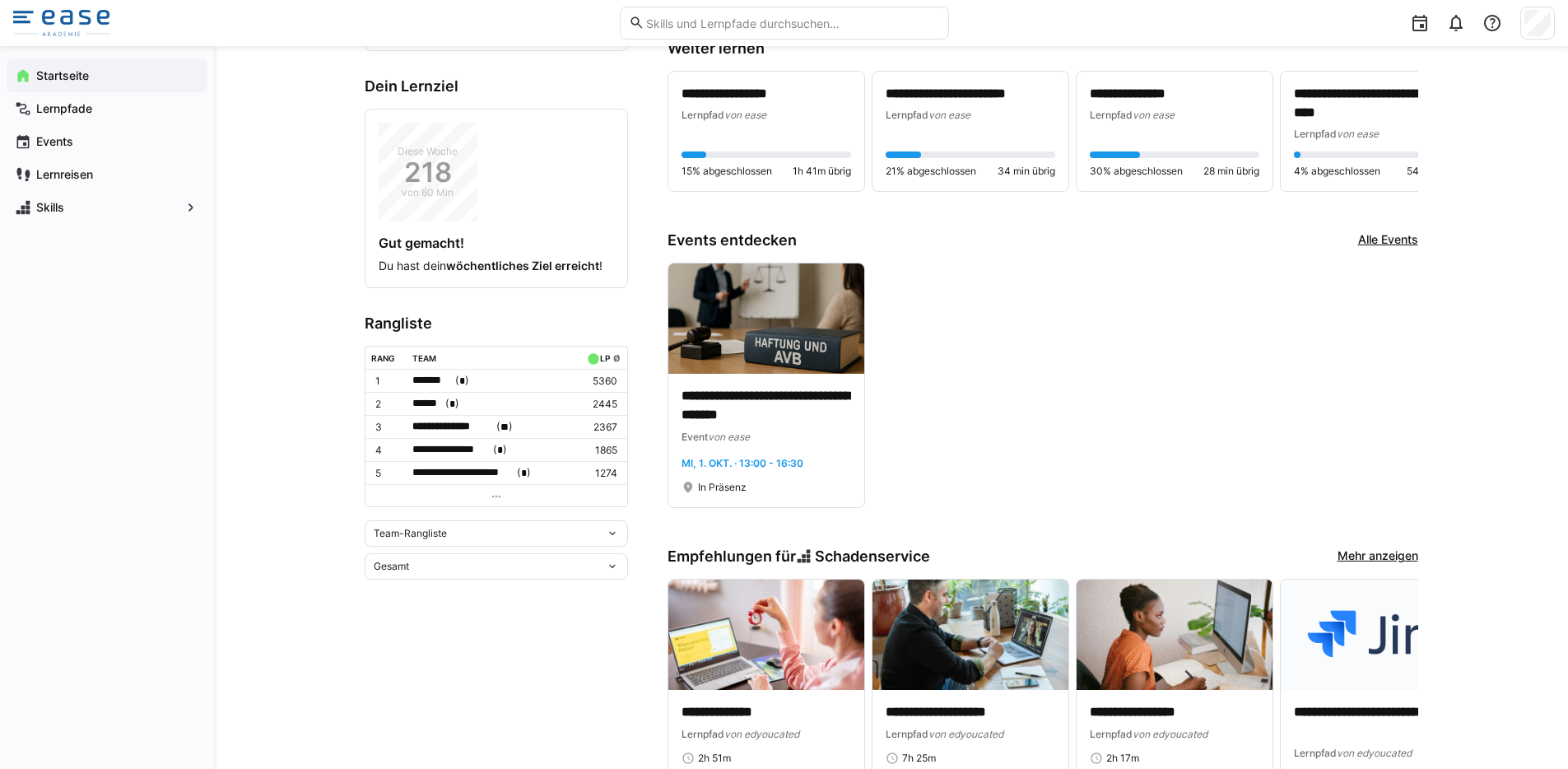
click at [575, 534] on div "Team-Rangliste" at bounding box center [490, 534] width 232 height 12
click at [533, 584] on div "Individuelle Rangliste" at bounding box center [497, 590] width 244 height 13
click at [564, 567] on div "Gesamt" at bounding box center [497, 562] width 264 height 26
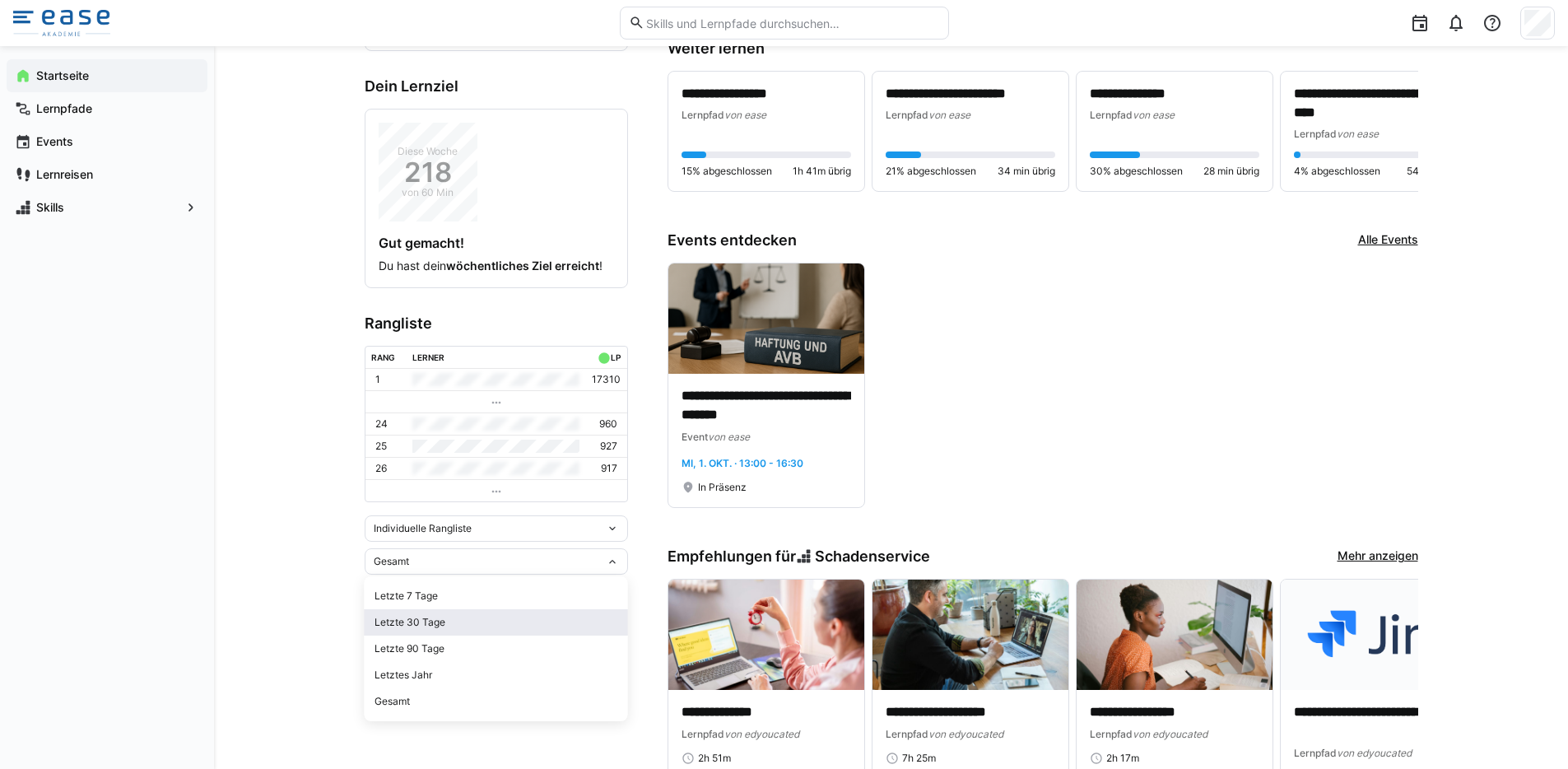
click at [516, 617] on div "Letzte 30 Tage" at bounding box center [497, 622] width 244 height 13
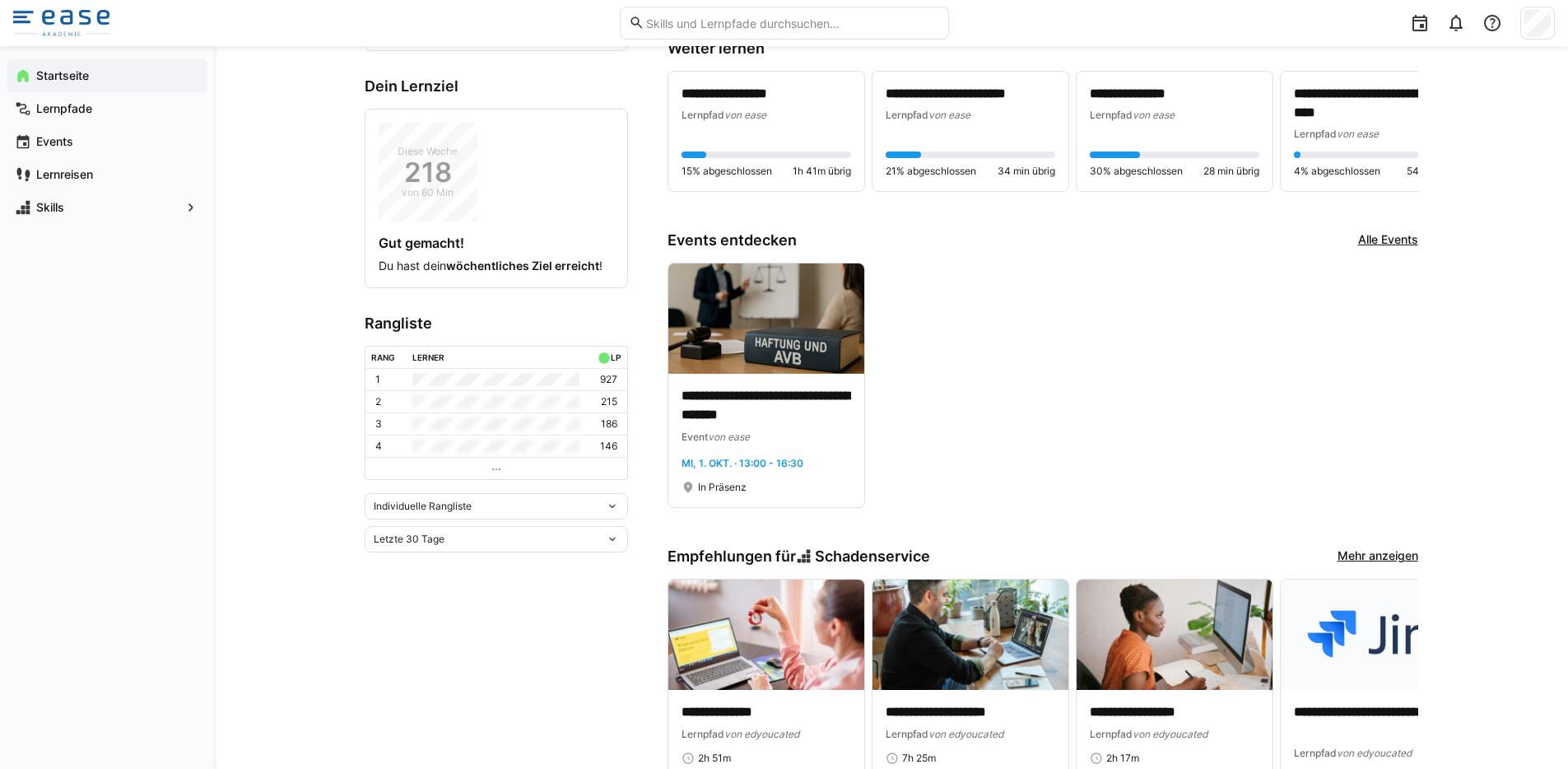
click at [558, 538] on div "Letzte 30 Tage" at bounding box center [490, 539] width 232 height 12
click at [520, 576] on div "Letzte 7 Tage" at bounding box center [497, 574] width 244 height 13
click at [525, 537] on div "Letzte 7 Tage" at bounding box center [490, 539] width 232 height 12
click at [463, 666] on span "Gesamt" at bounding box center [497, 679] width 264 height 26
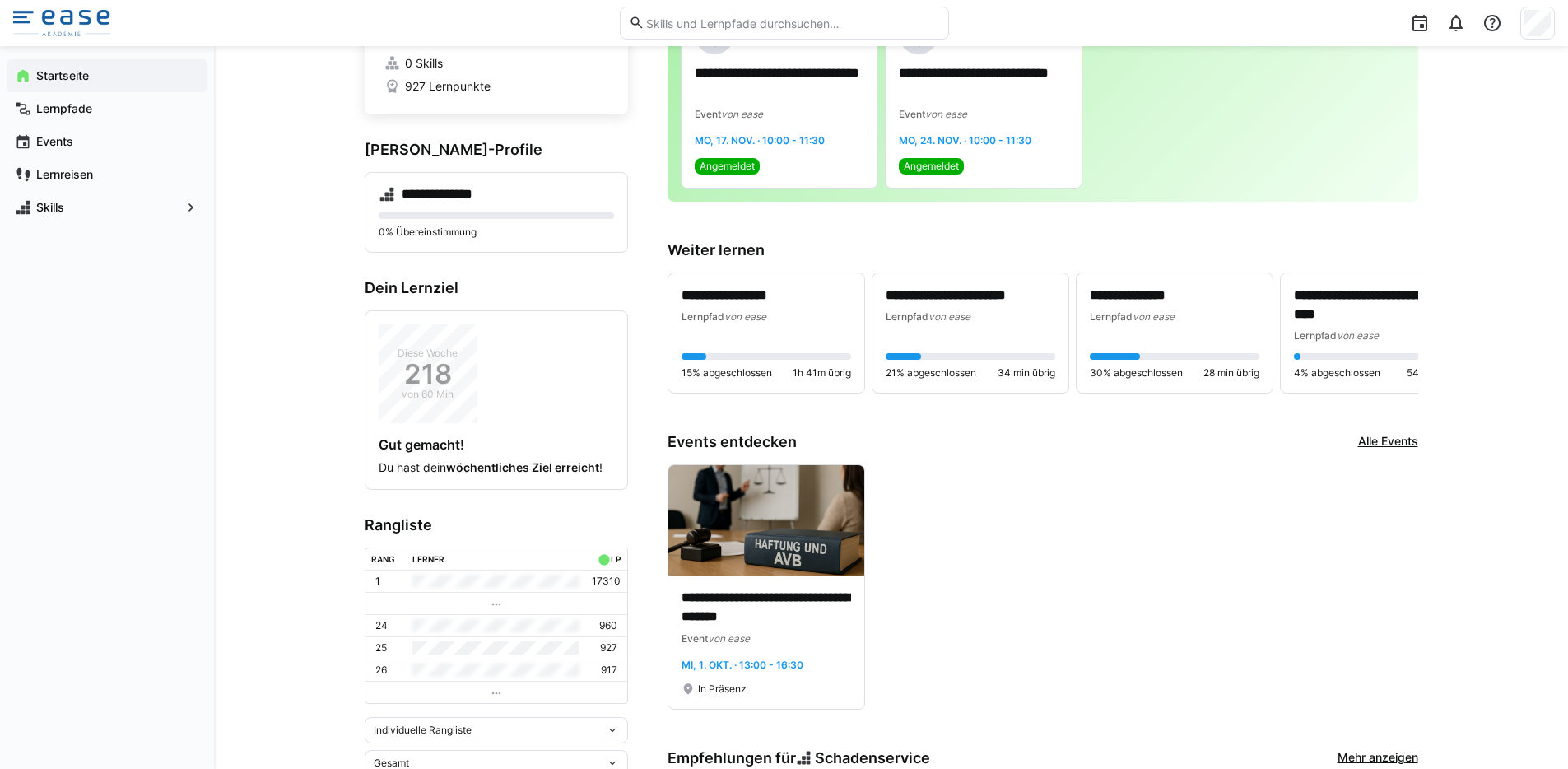
scroll to position [0, 0]
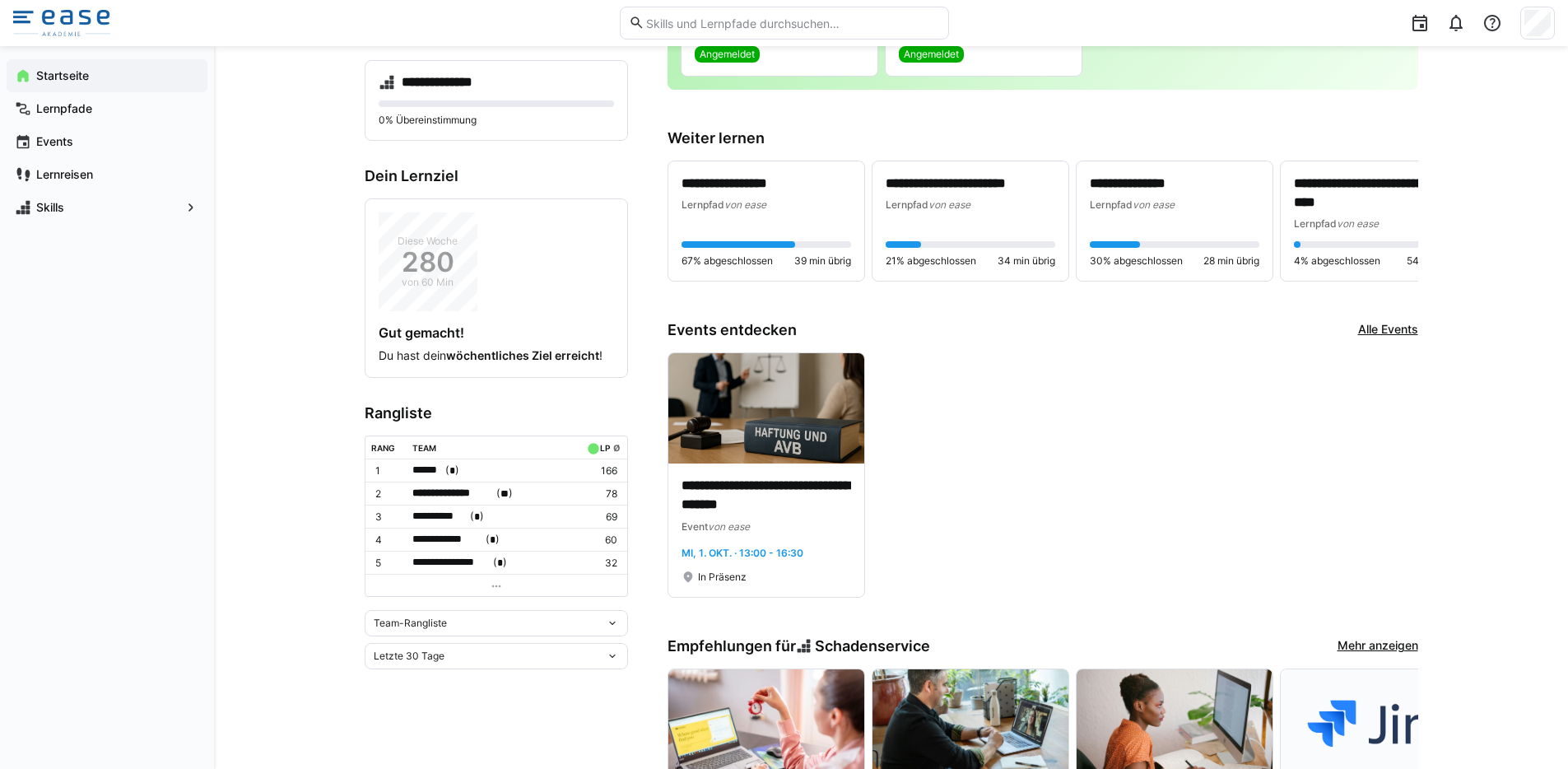
scroll to position [266, 0]
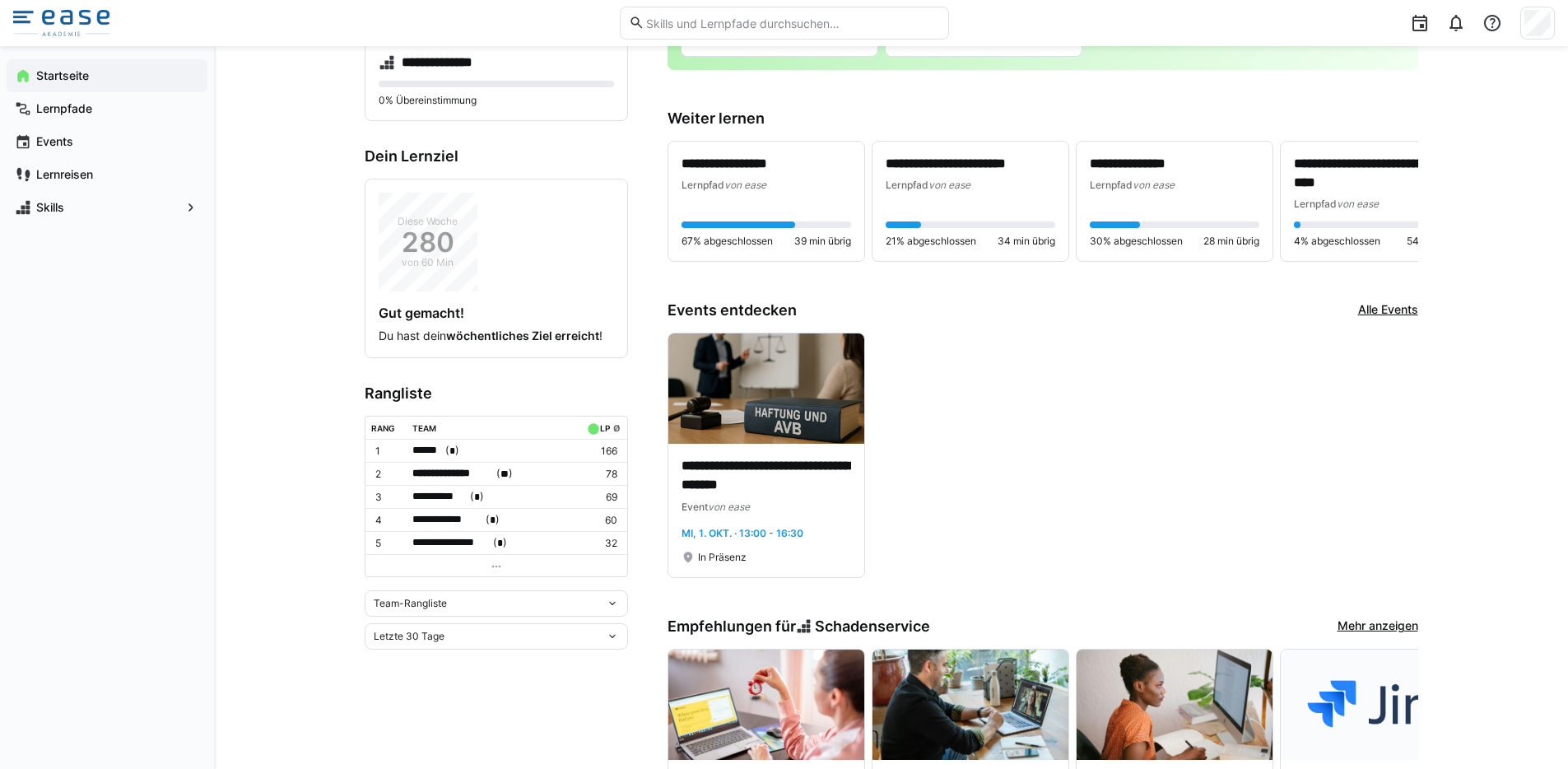
click at [467, 605] on div "Team-Rangliste" at bounding box center [497, 604] width 264 height 26
click at [458, 656] on div "Individuelle Rangliste" at bounding box center [497, 660] width 244 height 13
click at [463, 613] on div "Letzte 30 Tage" at bounding box center [490, 609] width 232 height 12
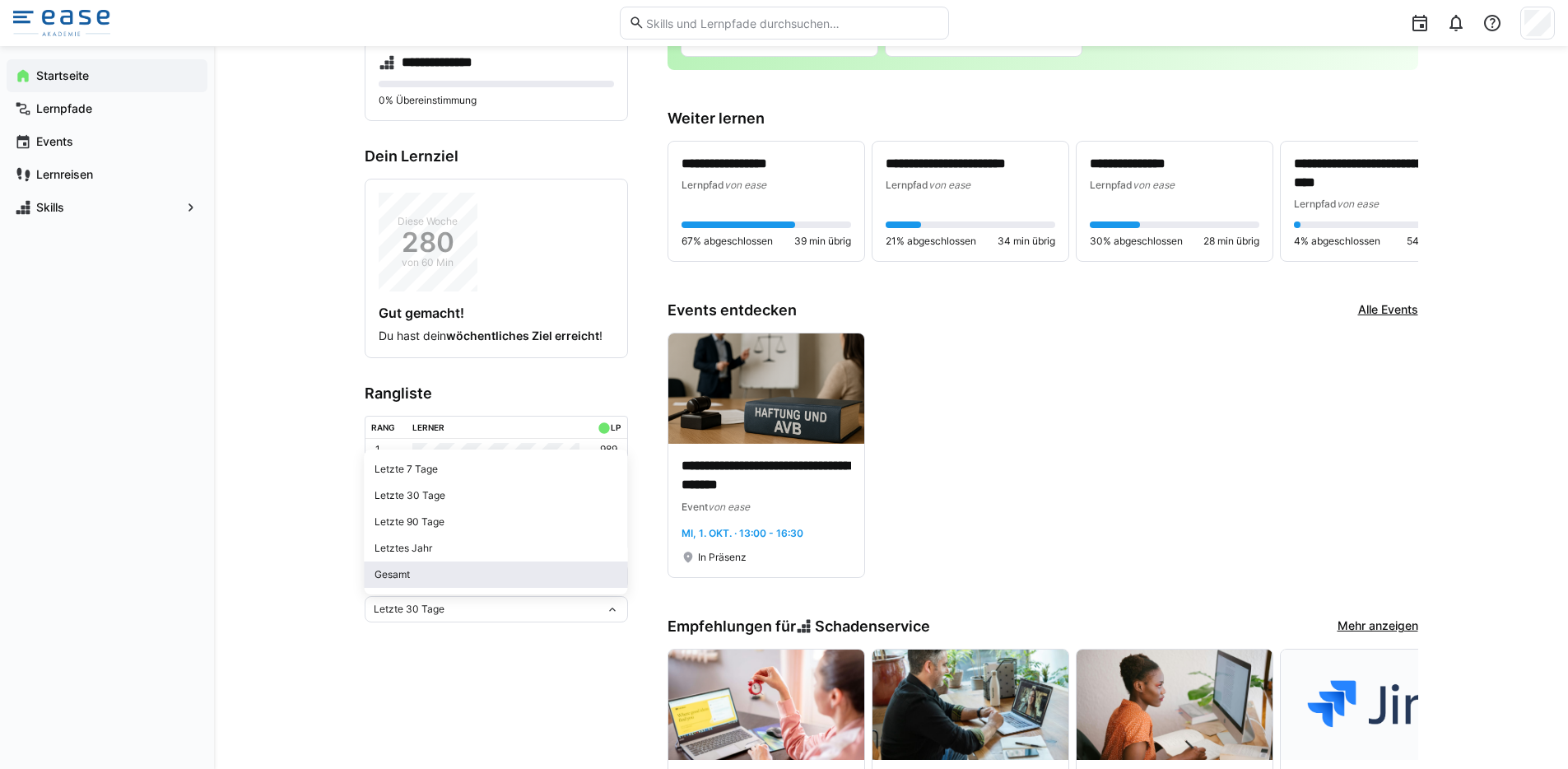
click at [411, 576] on div "Gesamt" at bounding box center [497, 575] width 244 height 13
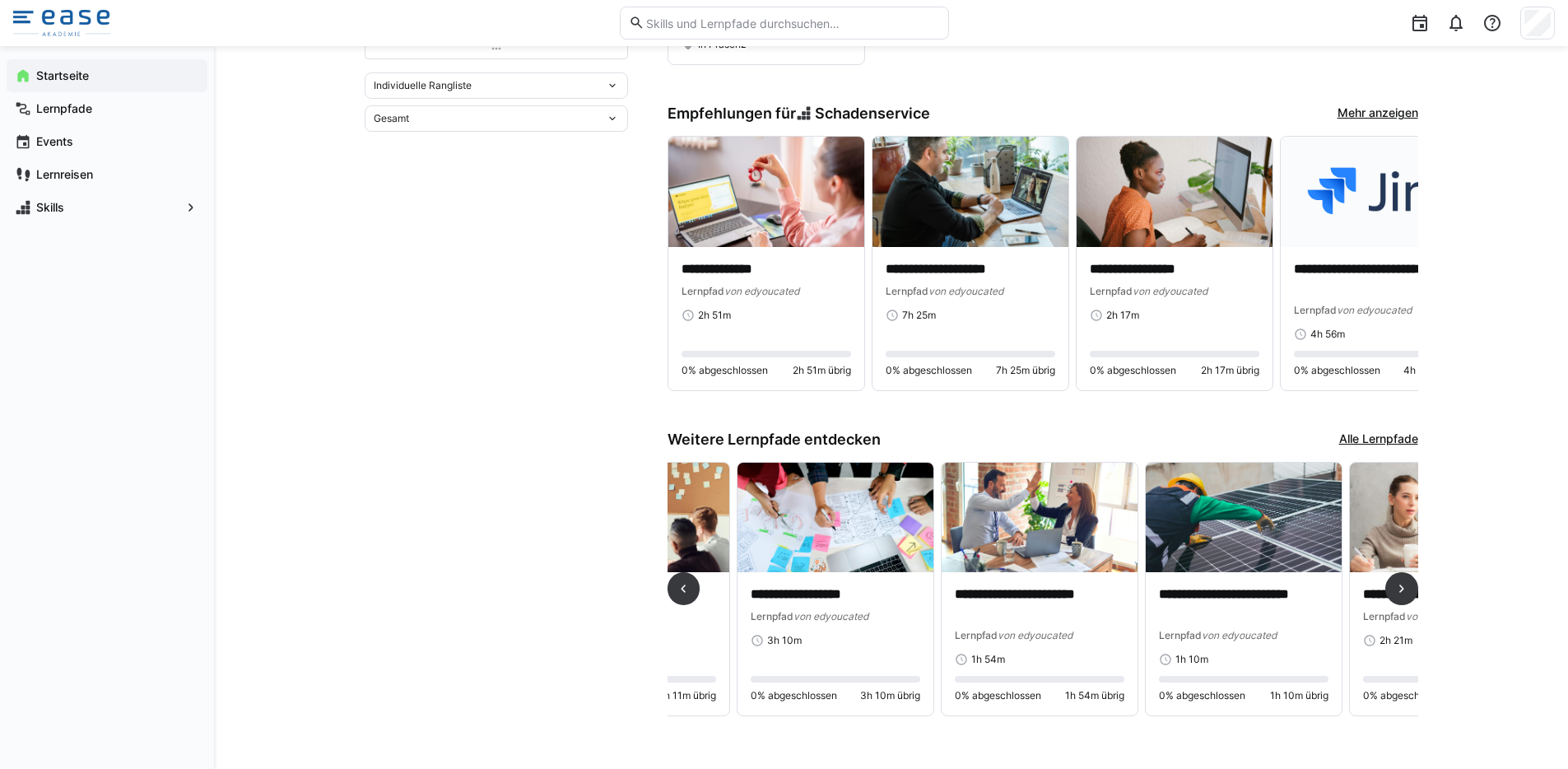
scroll to position [0, 1642]
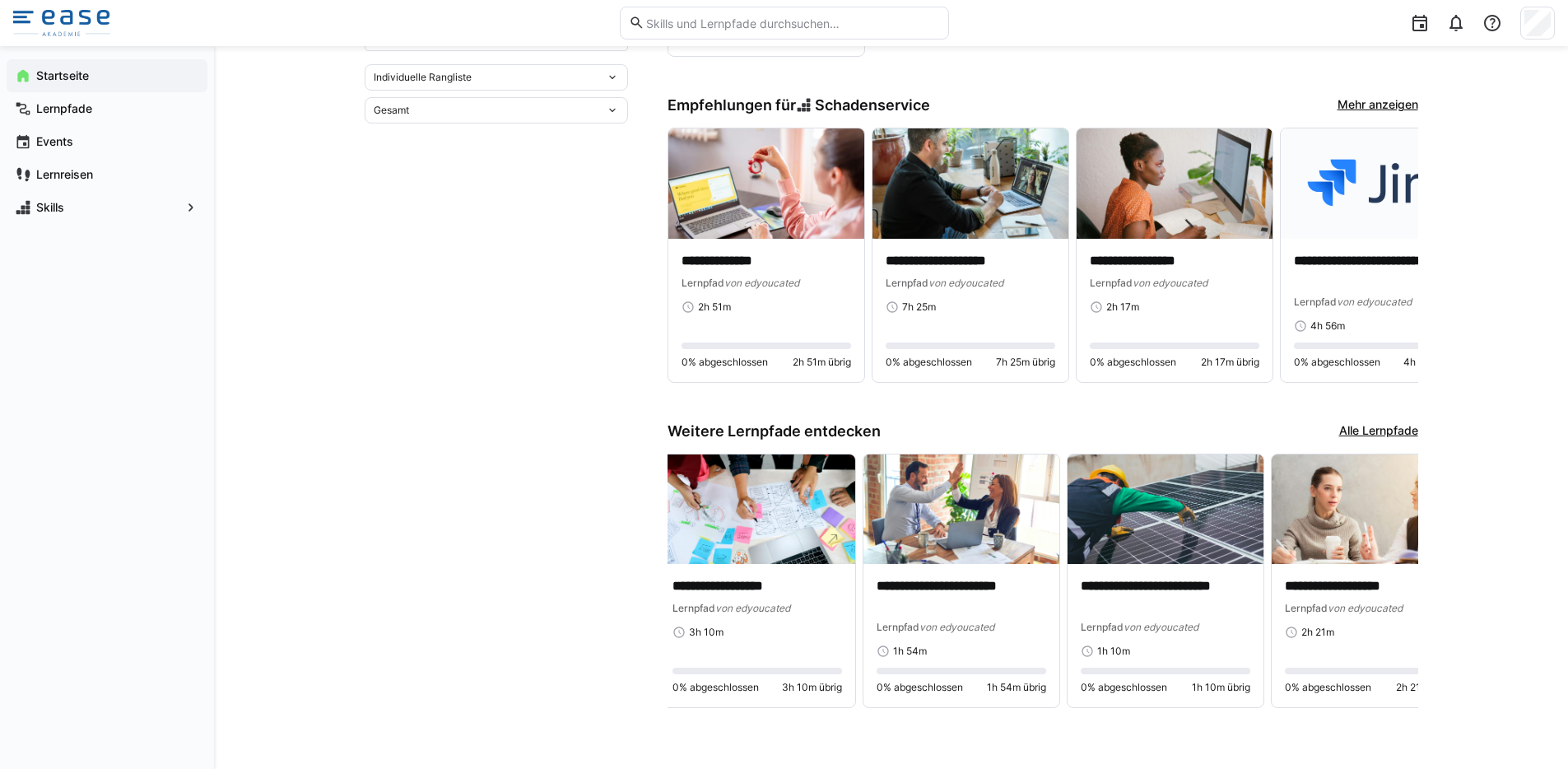
click at [1373, 430] on link "Alle Lernpfade" at bounding box center [1379, 431] width 79 height 18
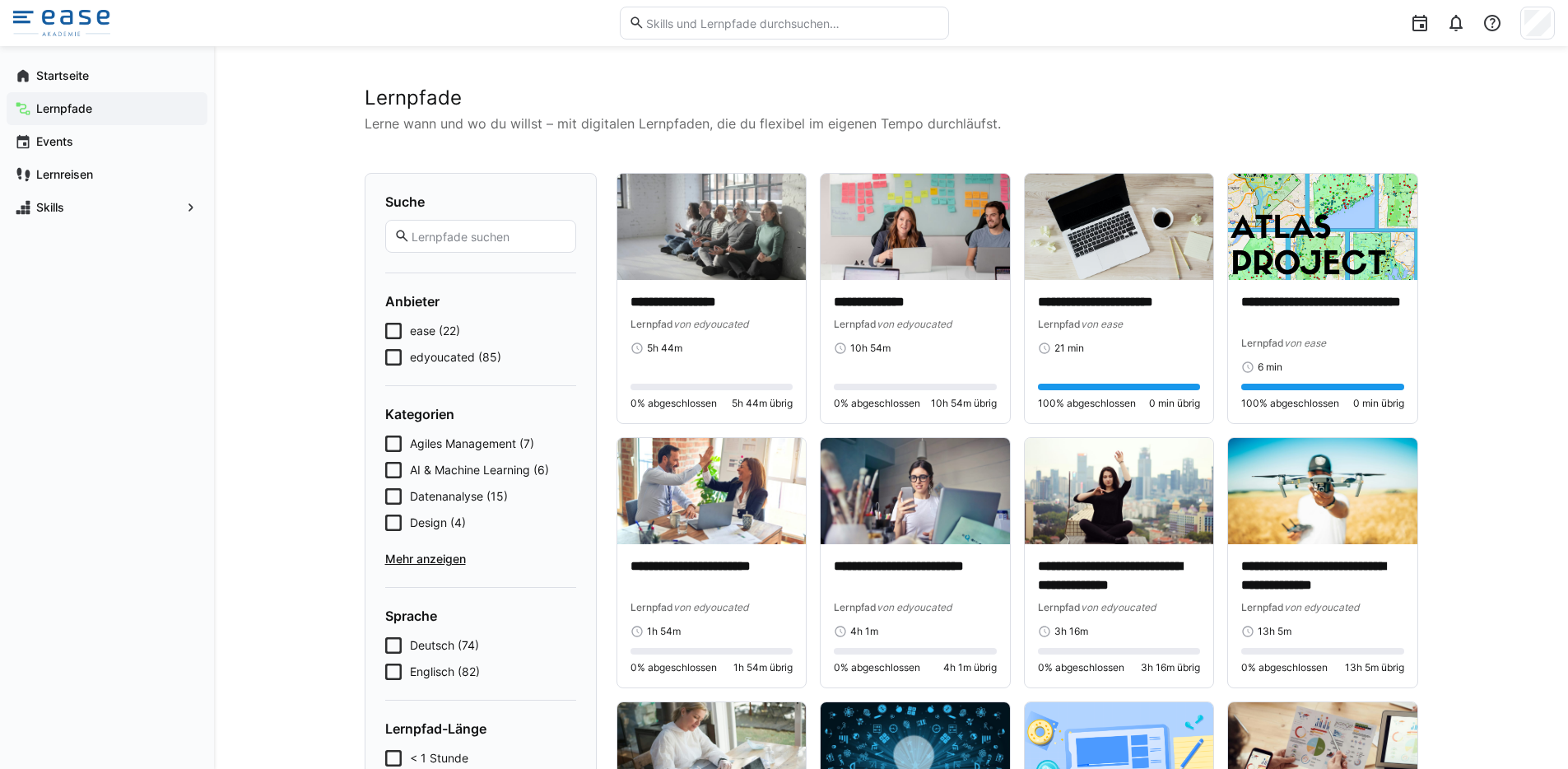
click at [404, 331] on eds-checkbox "ease (22)" at bounding box center [481, 331] width 191 height 16
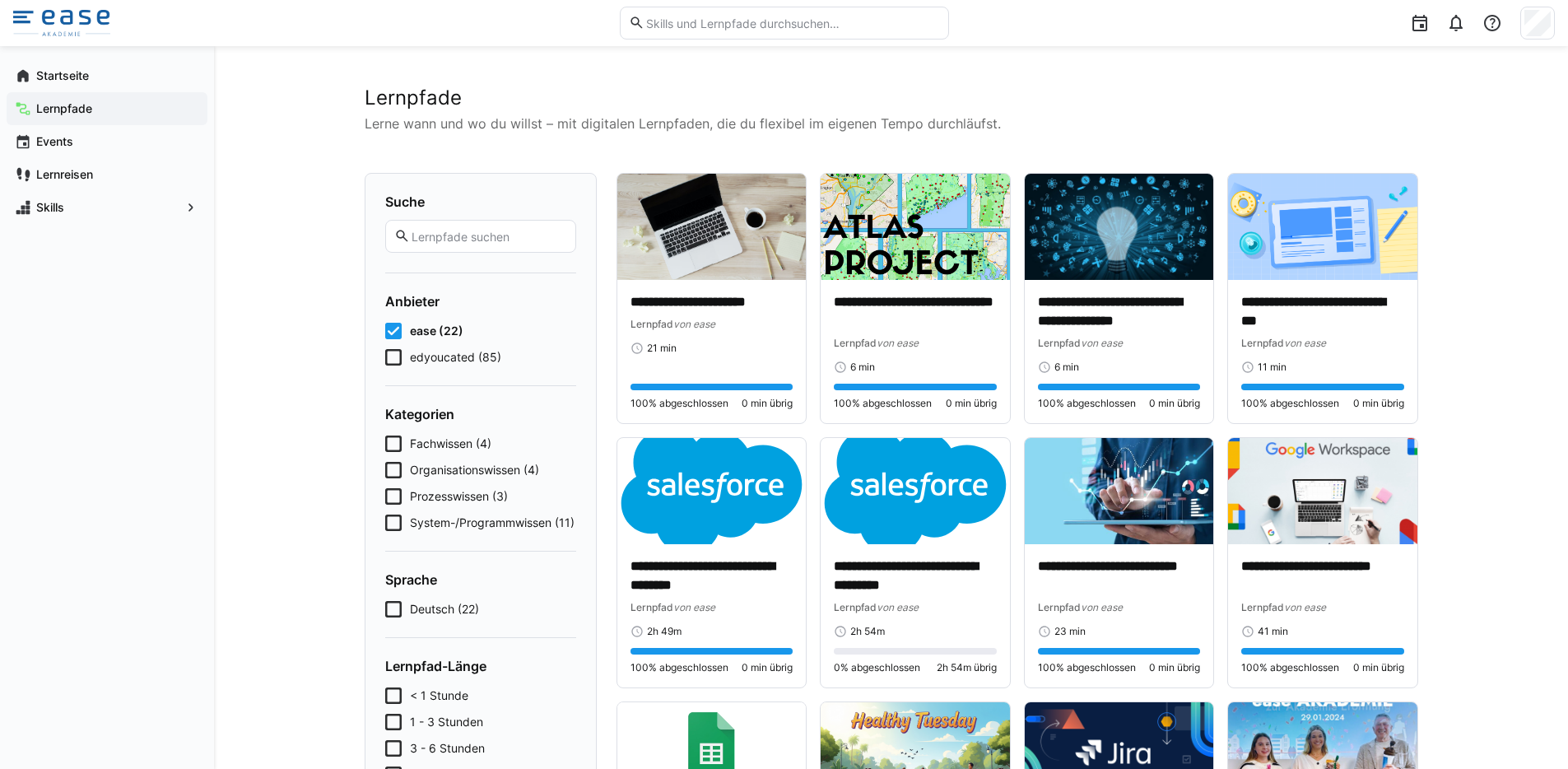
click at [394, 333] on icon at bounding box center [394, 331] width 16 height 16
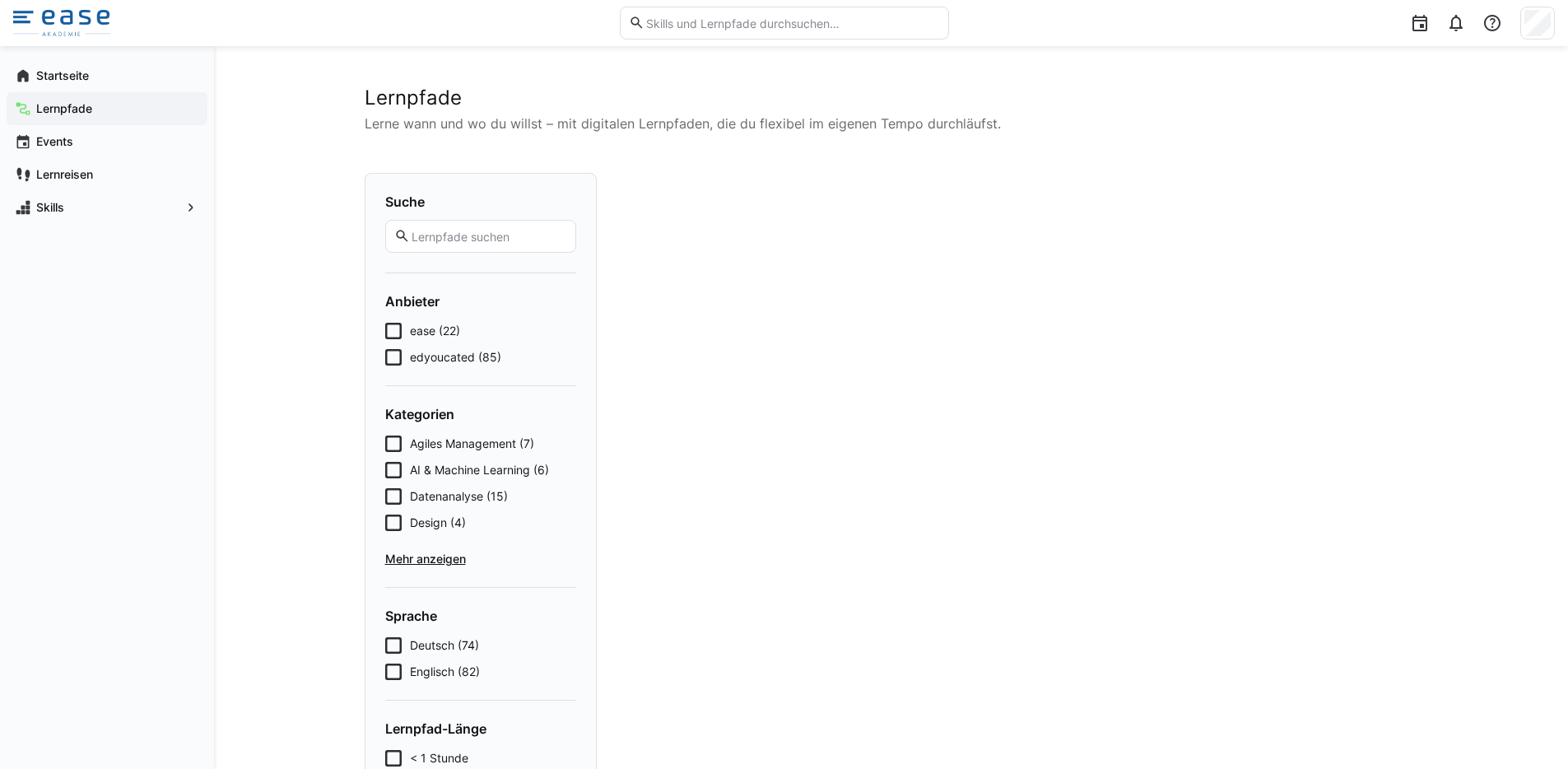
click at [394, 346] on div "ease (22) edyoucated (85)" at bounding box center [481, 344] width 191 height 43
click at [395, 352] on icon at bounding box center [394, 357] width 16 height 16
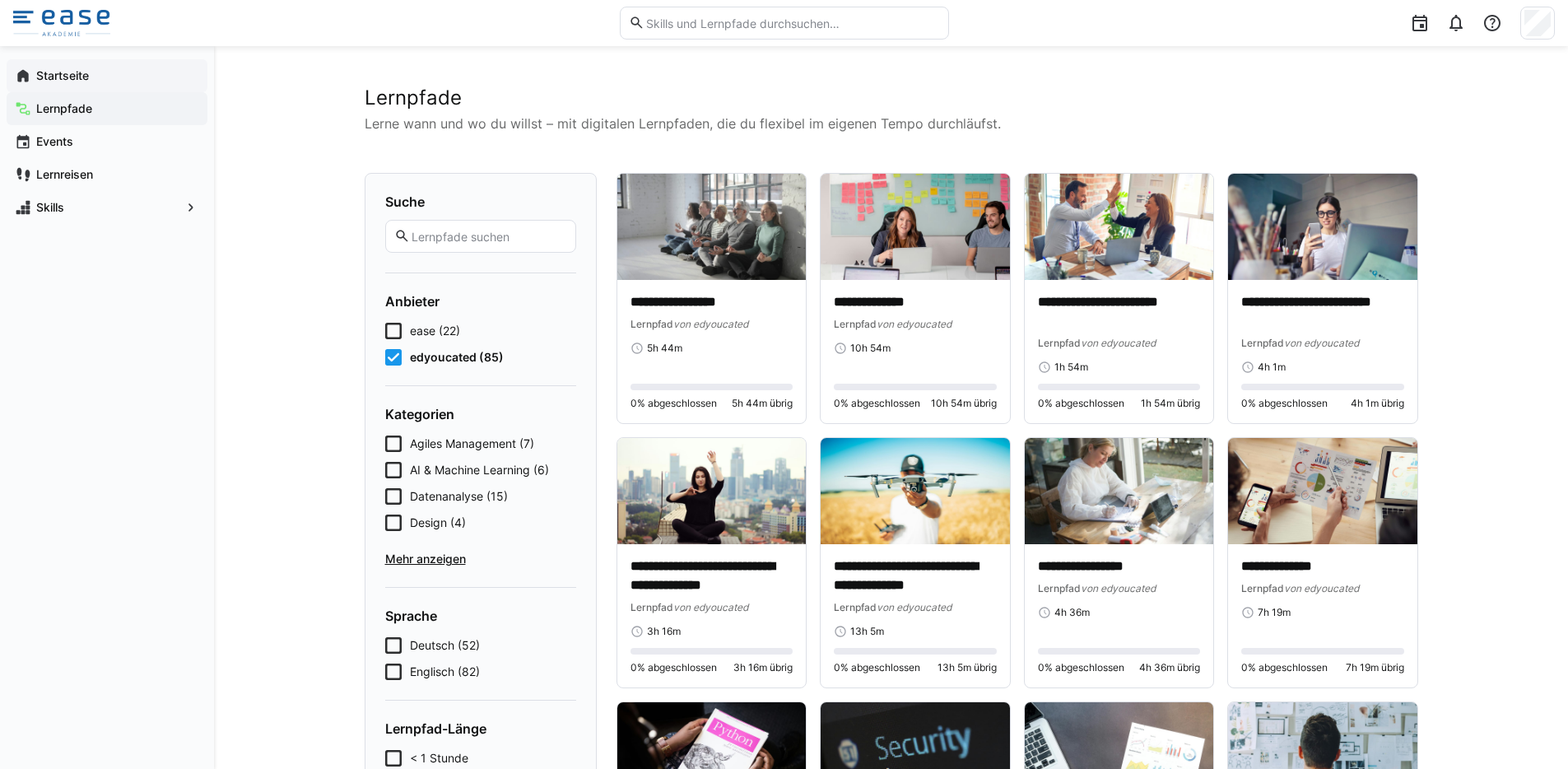
click at [0, 0] on app-navigation-label "Startseite" at bounding box center [0, 0] width 0 height 0
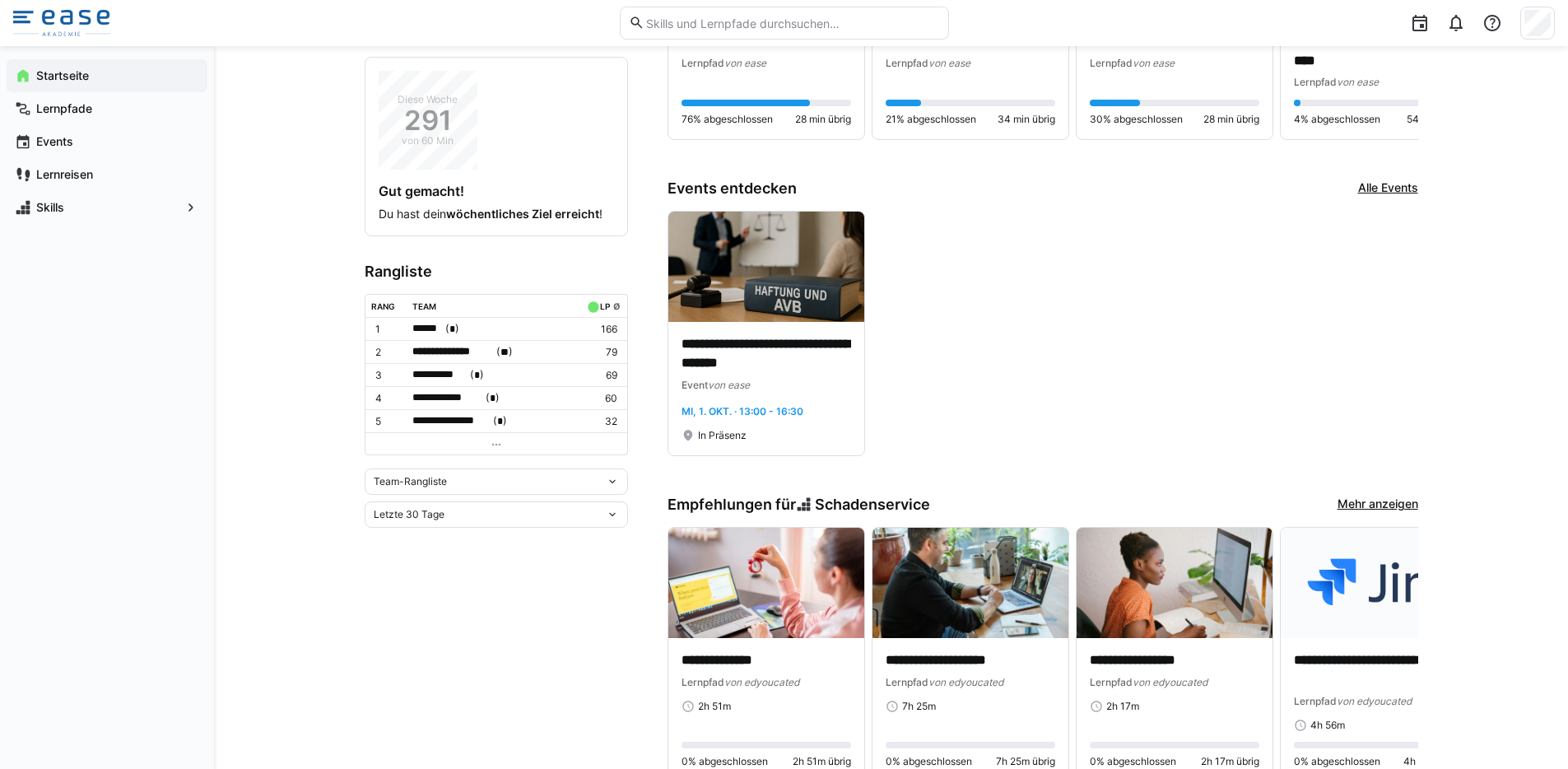
scroll to position [394, 0]
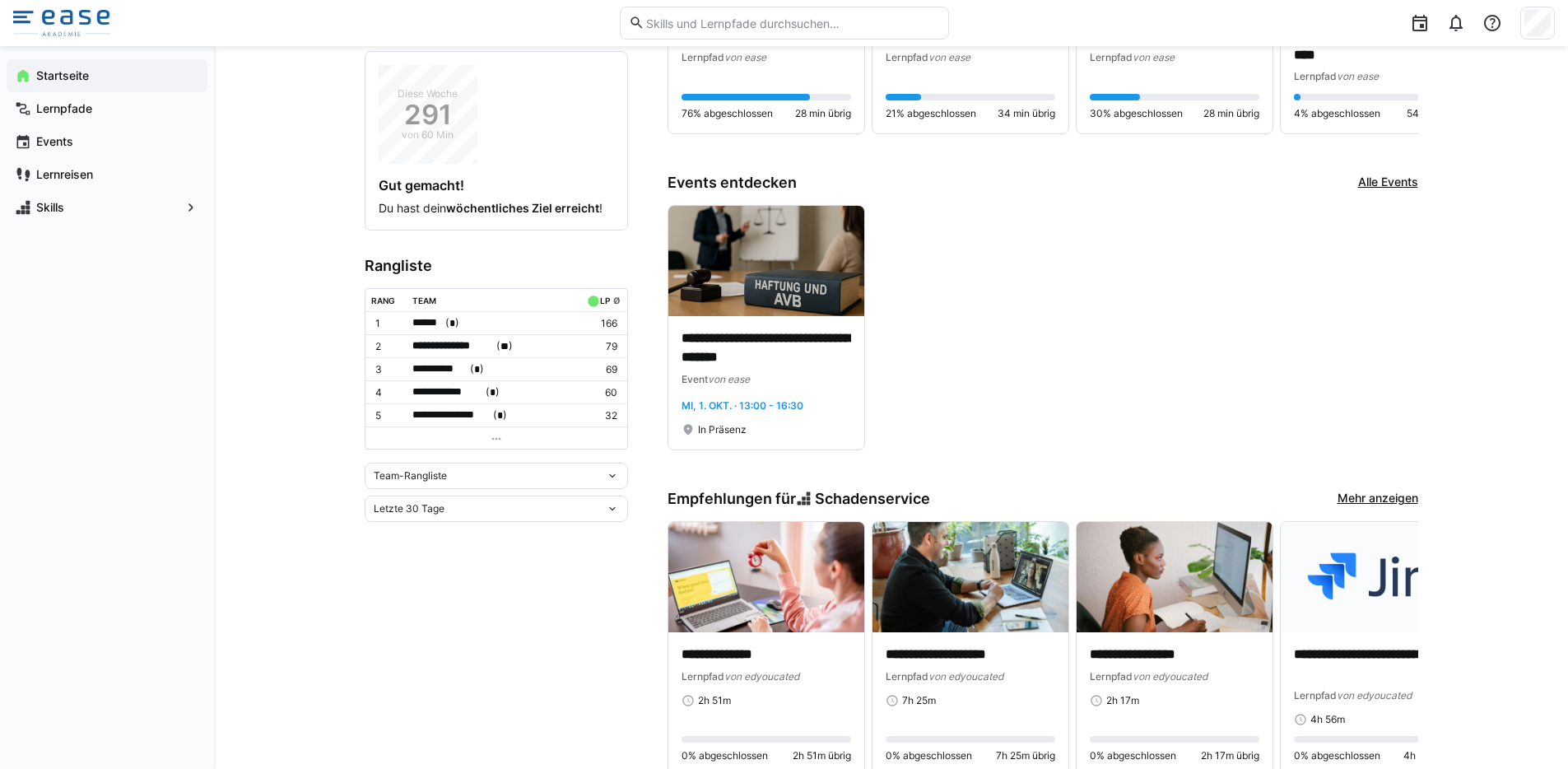
click at [485, 471] on div "Team-Rangliste" at bounding box center [490, 476] width 232 height 12
drag, startPoint x: 465, startPoint y: 514, endPoint x: 466, endPoint y: 536, distance: 22.0
click at [466, 536] on div "Team-Rangliste Individuelle Rangliste" at bounding box center [497, 520] width 264 height 66
click at [464, 539] on span "Individuelle Rangliste" at bounding box center [497, 533] width 264 height 26
click at [500, 487] on div "Letzte 30 Tage" at bounding box center [490, 482] width 232 height 12
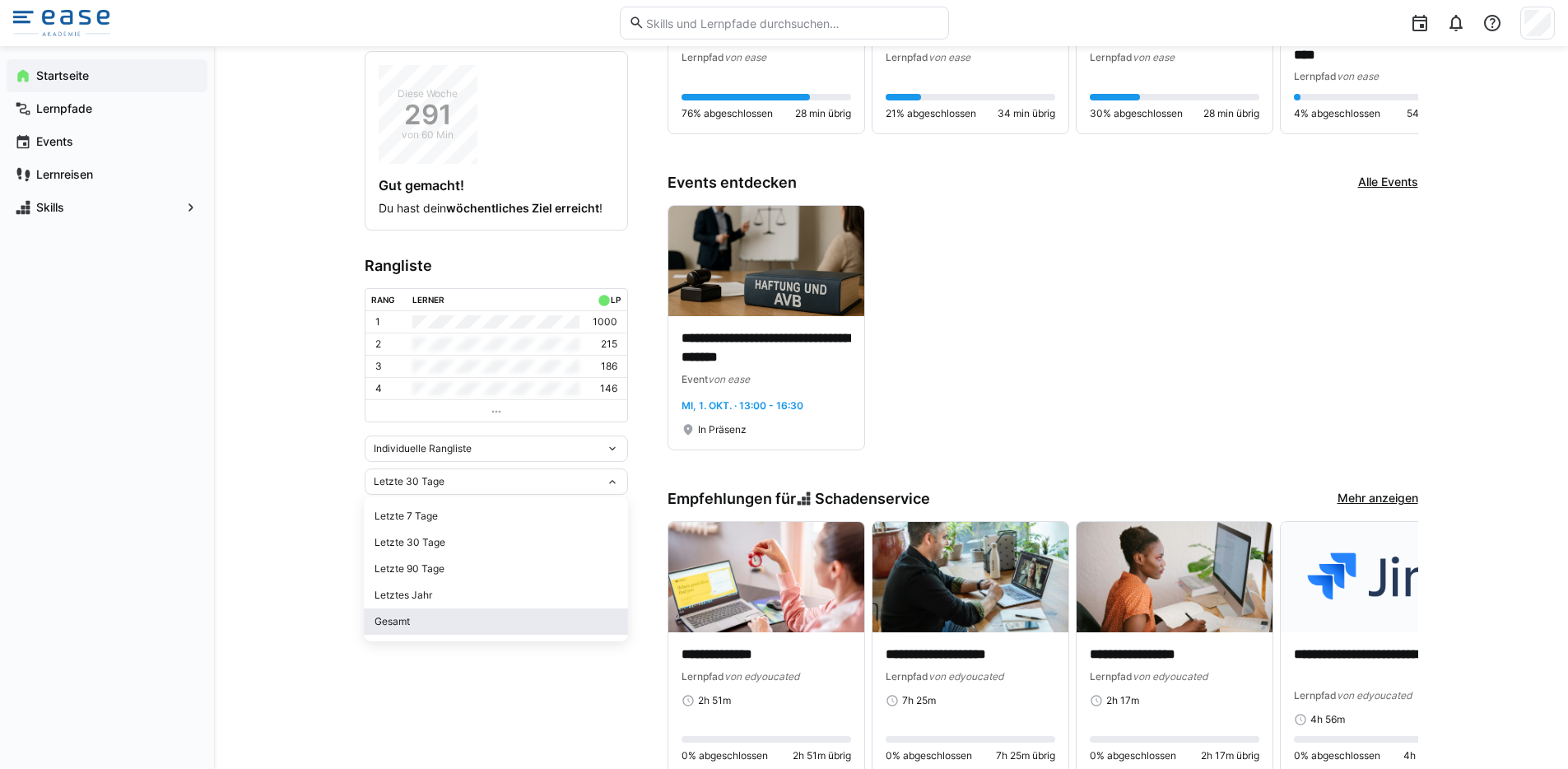
click at [435, 612] on span "Gesamt" at bounding box center [497, 622] width 264 height 26
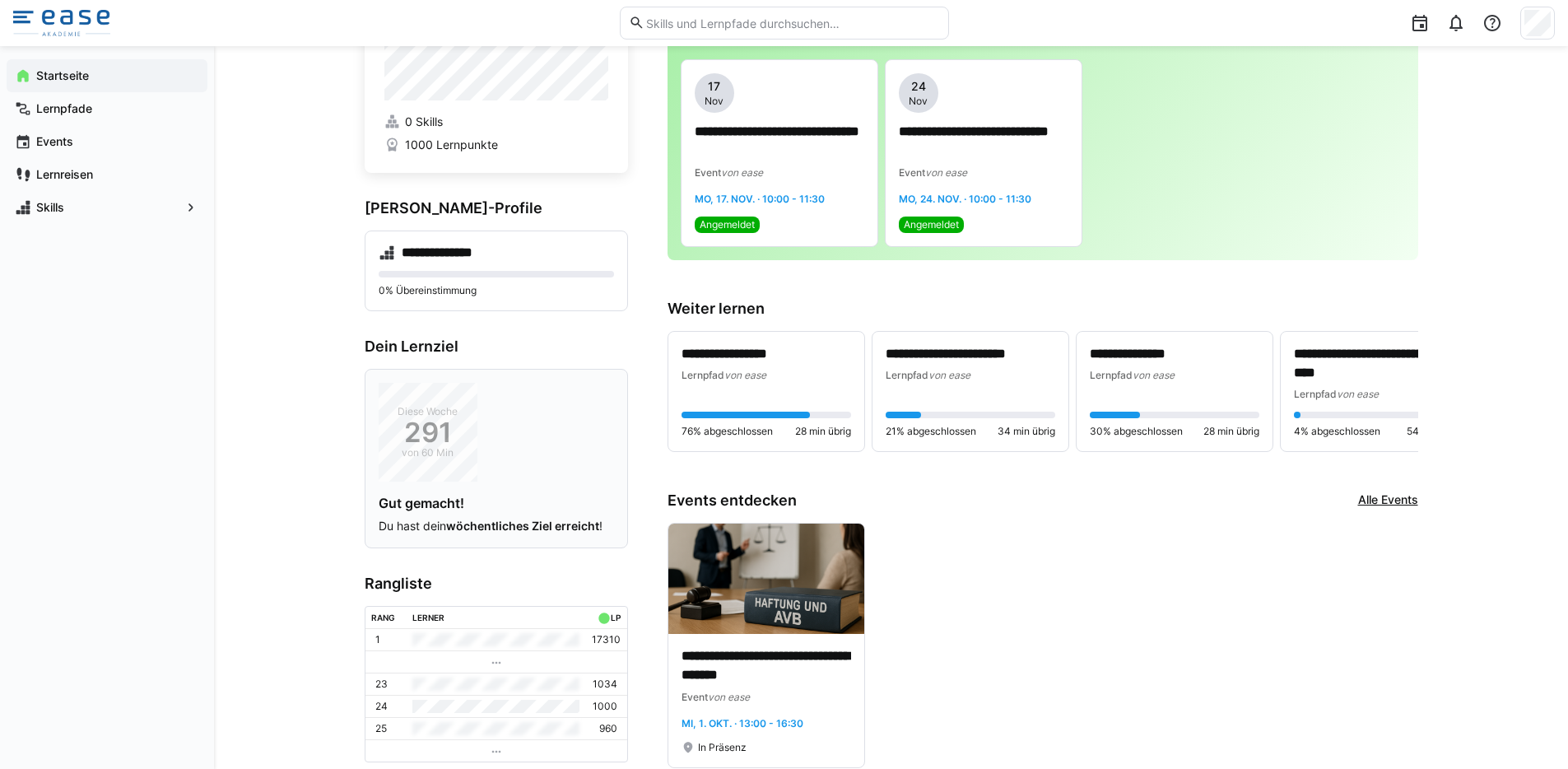
scroll to position [0, 0]
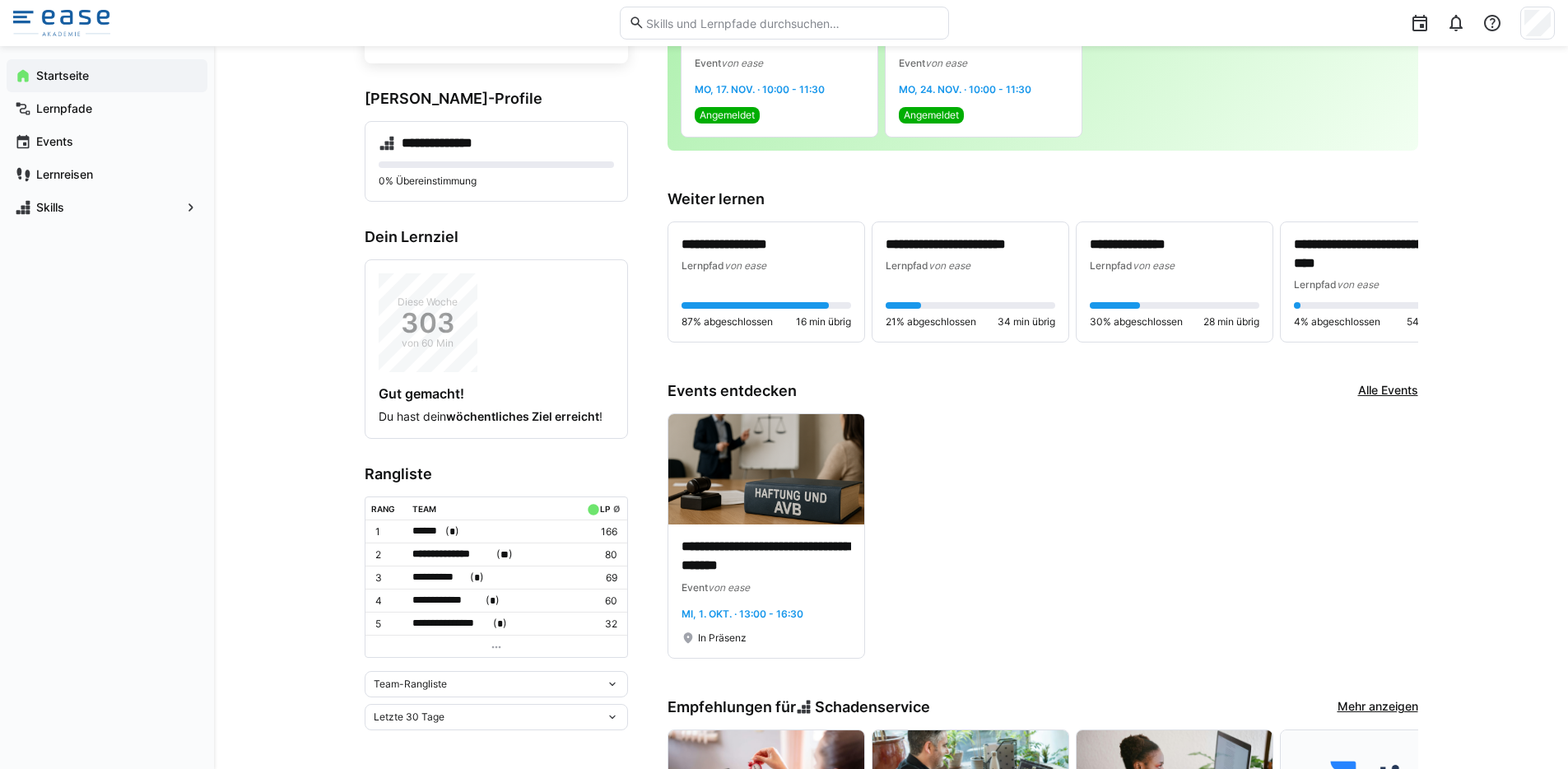
scroll to position [282, 0]
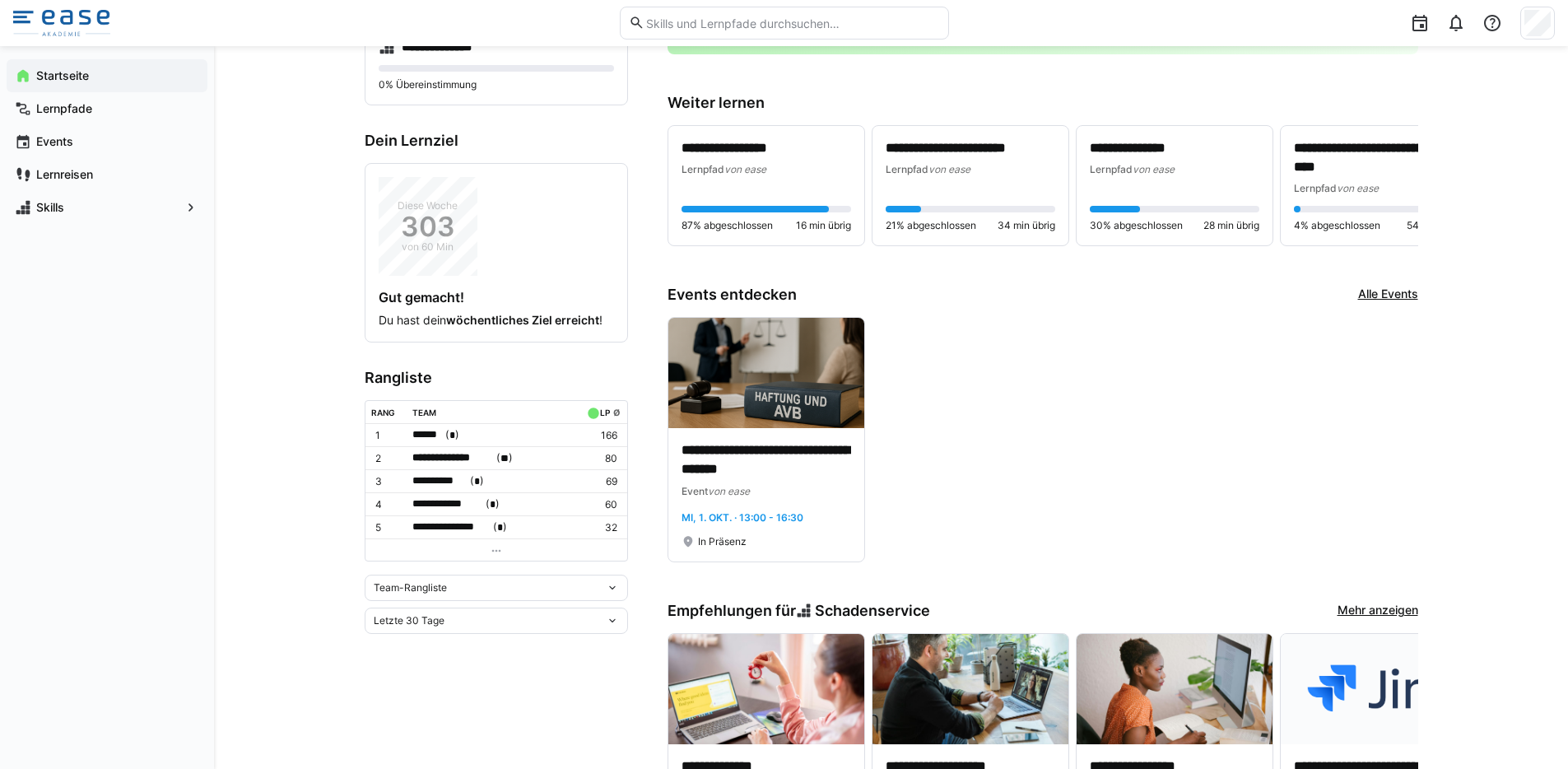
click at [439, 608] on div "Letzte 30 Tage" at bounding box center [497, 621] width 264 height 26
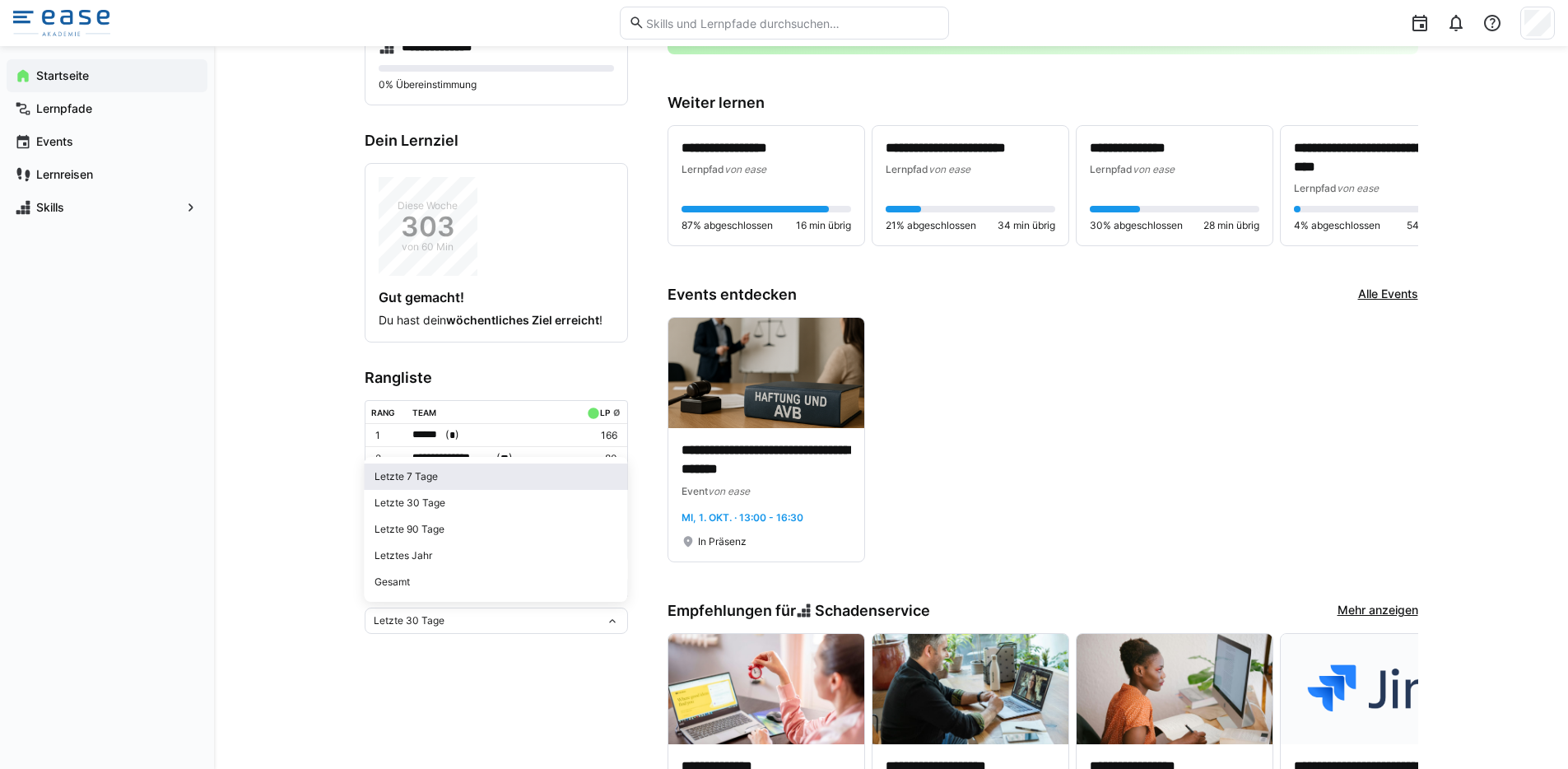
click at [452, 482] on div "Letzte 7 Tage" at bounding box center [497, 477] width 244 height 13
click at [442, 583] on span "Team-Rangliste" at bounding box center [410, 588] width 73 height 13
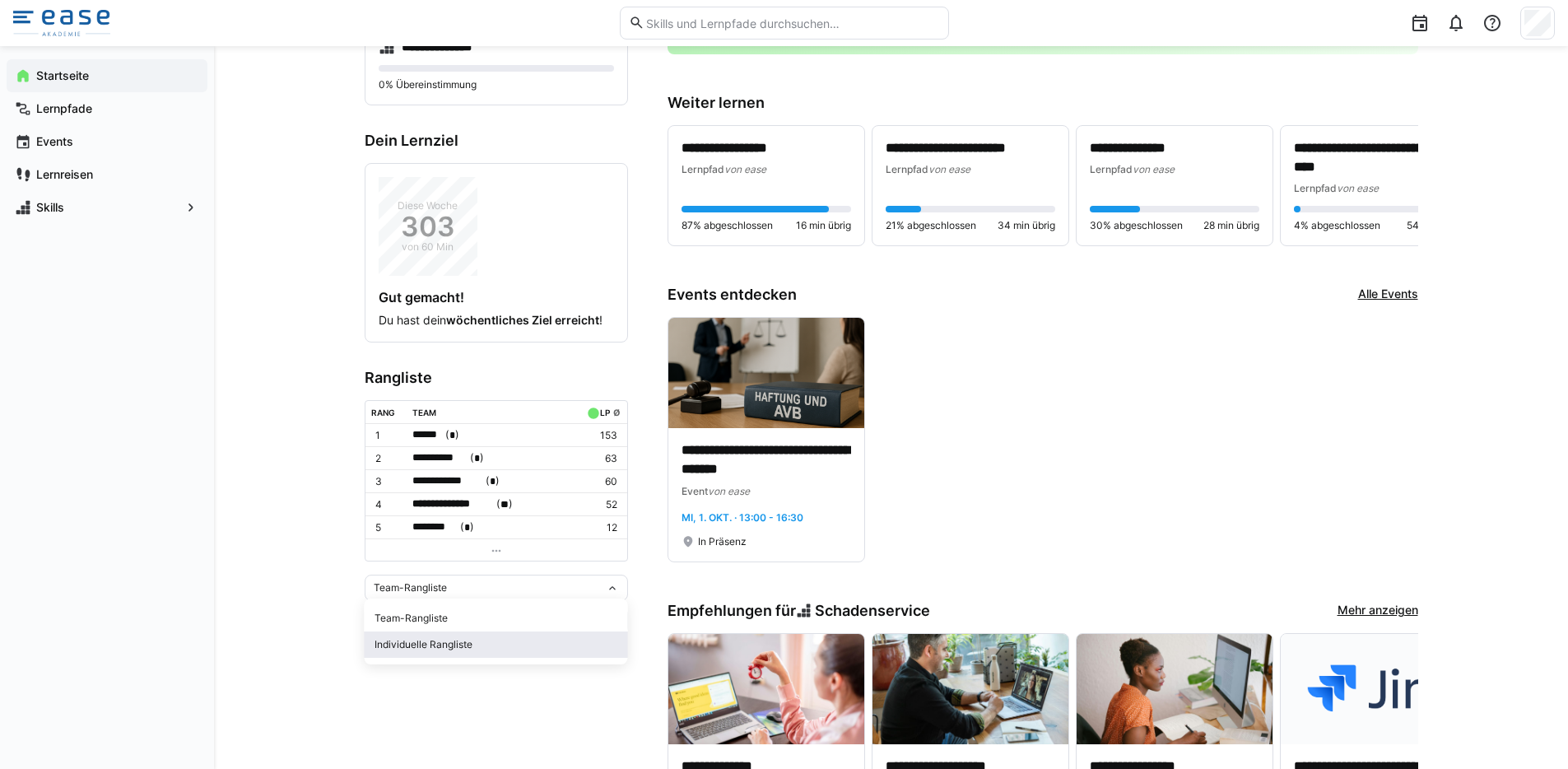
click at [432, 636] on span "Individuelle Rangliste" at bounding box center [497, 645] width 264 height 26
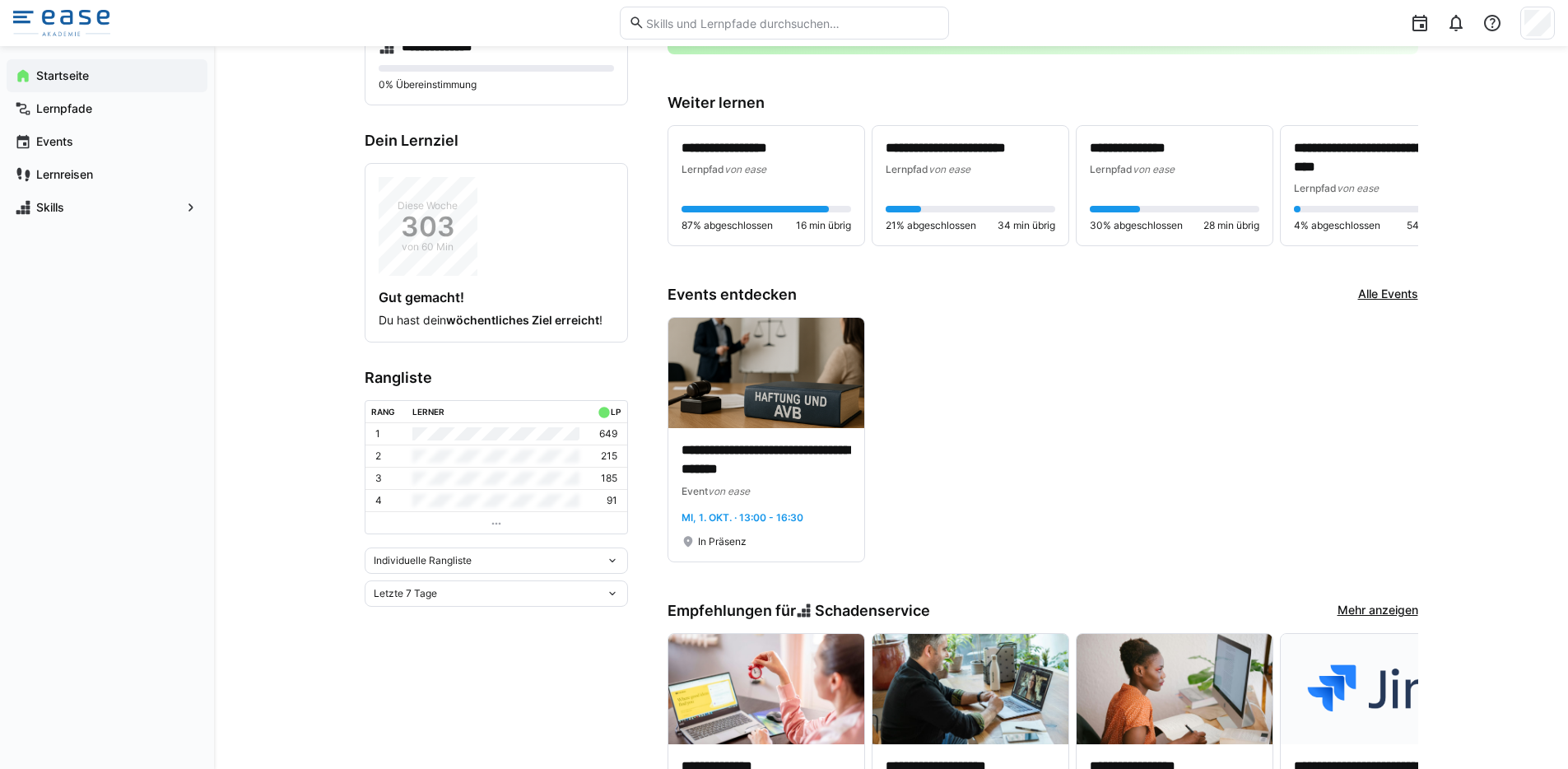
click at [448, 603] on div "Letzte 7 Tage" at bounding box center [497, 594] width 264 height 26
click at [439, 649] on div "Letzte 30 Tage" at bounding box center [497, 655] width 244 height 13
click at [445, 599] on div "Letzte 30 Tage" at bounding box center [490, 594] width 232 height 12
click at [422, 685] on div "Letzte 90 Tage" at bounding box center [497, 681] width 244 height 13
click at [449, 616] on div "Letzte 90 Tage" at bounding box center [490, 616] width 232 height 12
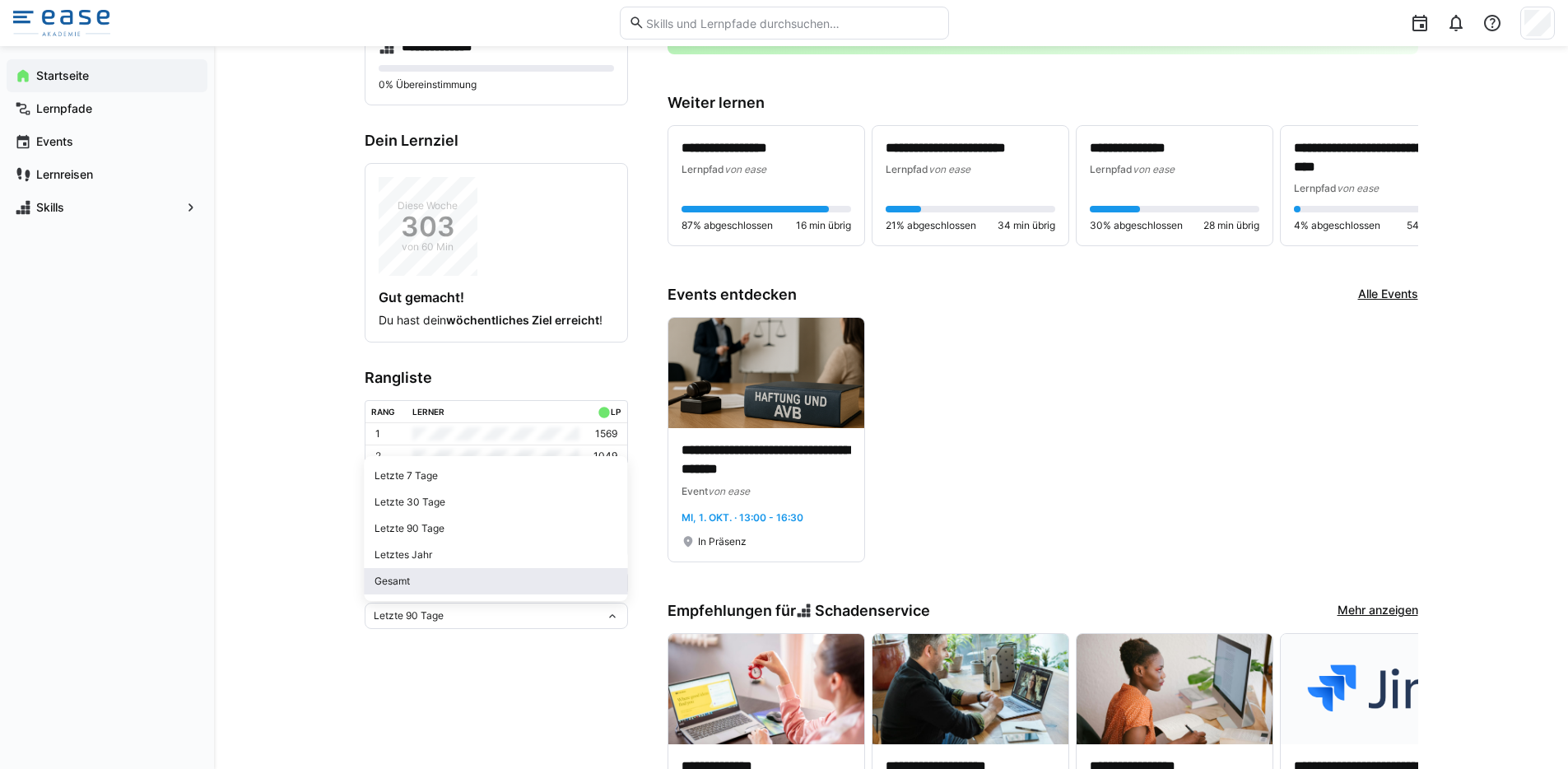
click at [434, 589] on span "Gesamt" at bounding box center [497, 581] width 264 height 26
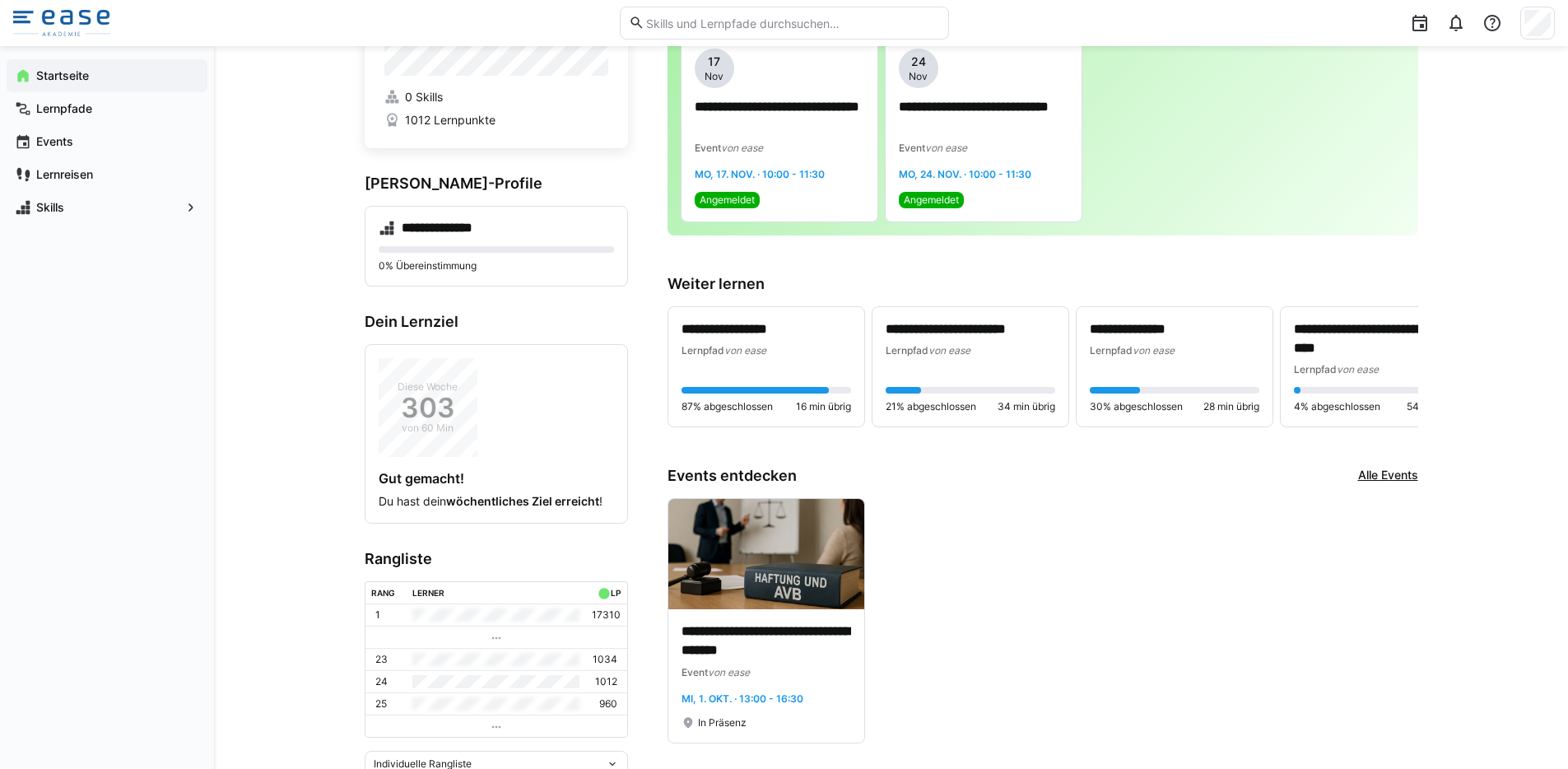
scroll to position [0, 0]
